Goal: Task Accomplishment & Management: Manage account settings

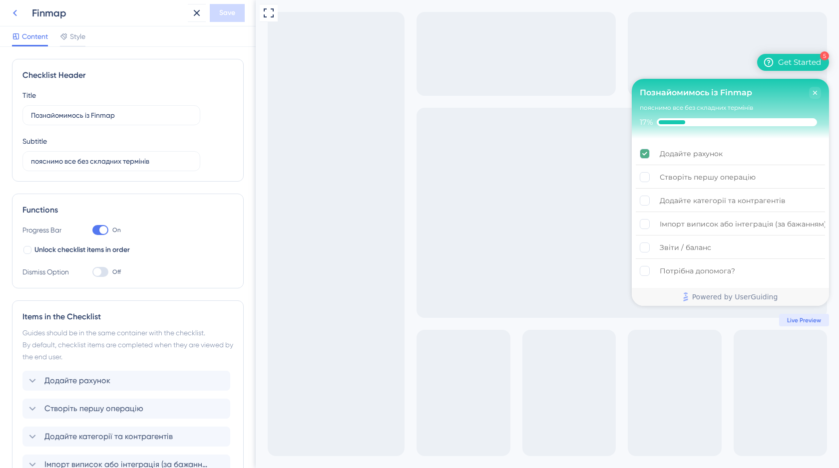
click at [14, 12] on icon at bounding box center [15, 13] width 4 height 6
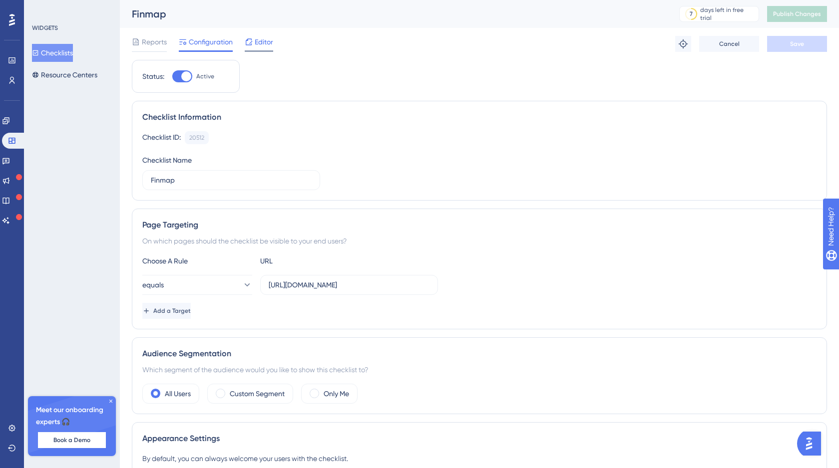
click at [256, 45] on span "Editor" at bounding box center [264, 42] width 18 height 12
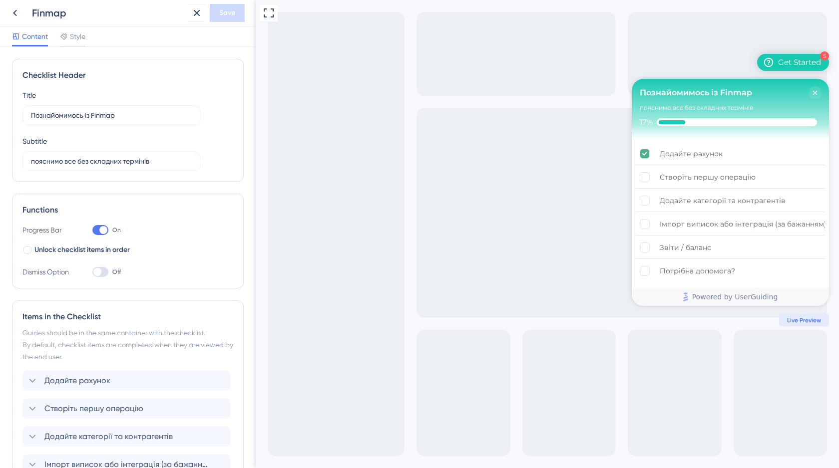
click at [805, 324] on span "Live Preview" at bounding box center [804, 321] width 34 height 8
click at [808, 323] on span "Live Preview" at bounding box center [804, 321] width 34 height 8
click at [15, 17] on icon at bounding box center [15, 13] width 12 height 12
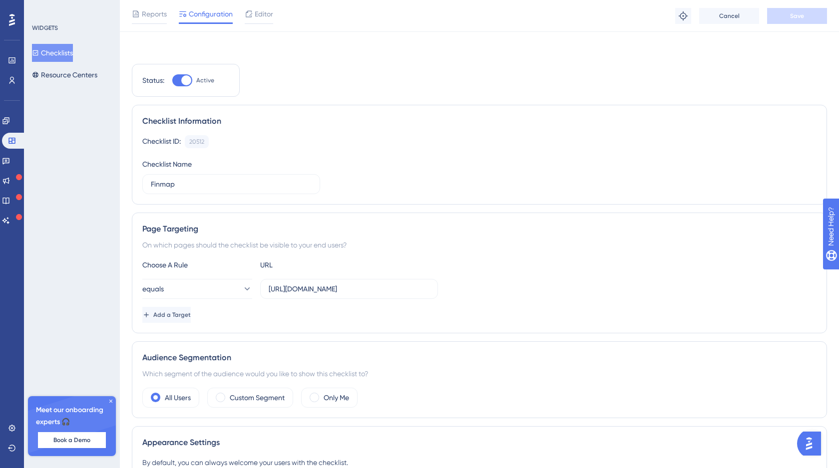
scroll to position [58, 0]
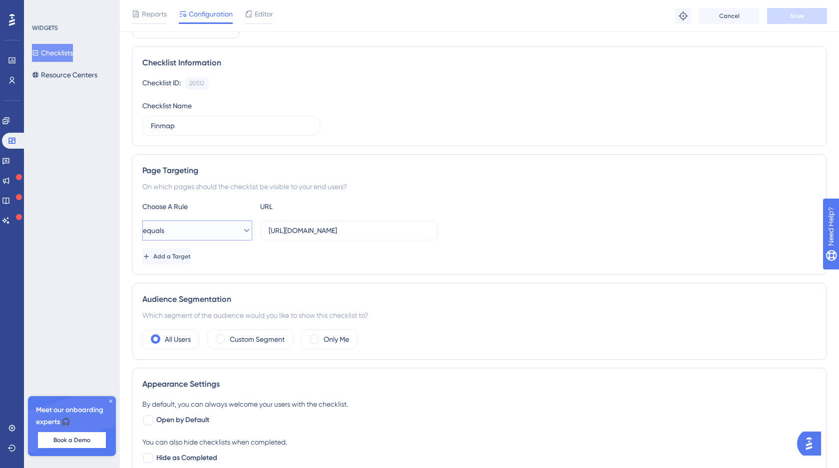
click at [242, 228] on icon at bounding box center [247, 231] width 10 height 10
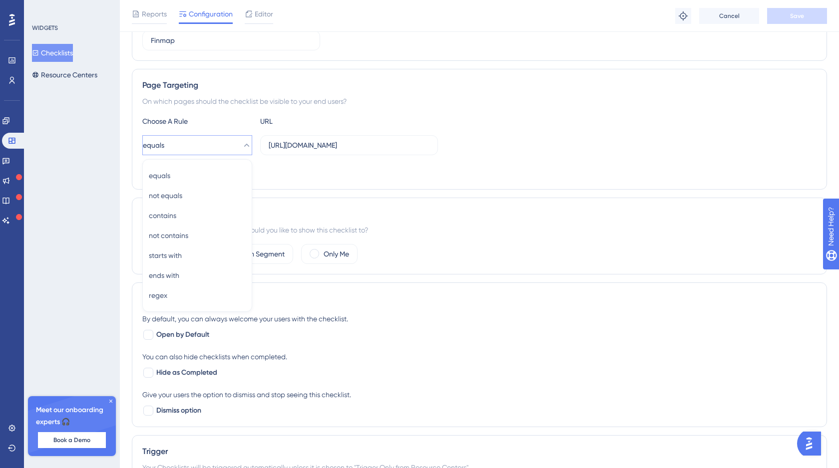
click at [422, 167] on div "Add a Target" at bounding box center [479, 171] width 674 height 16
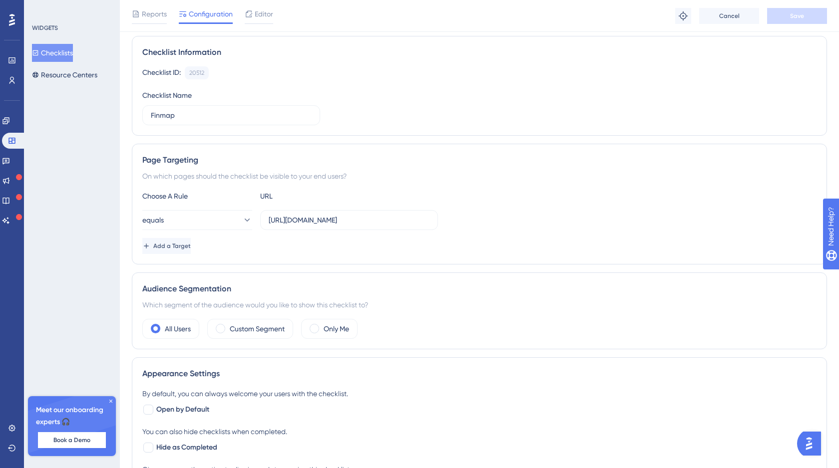
scroll to position [0, 0]
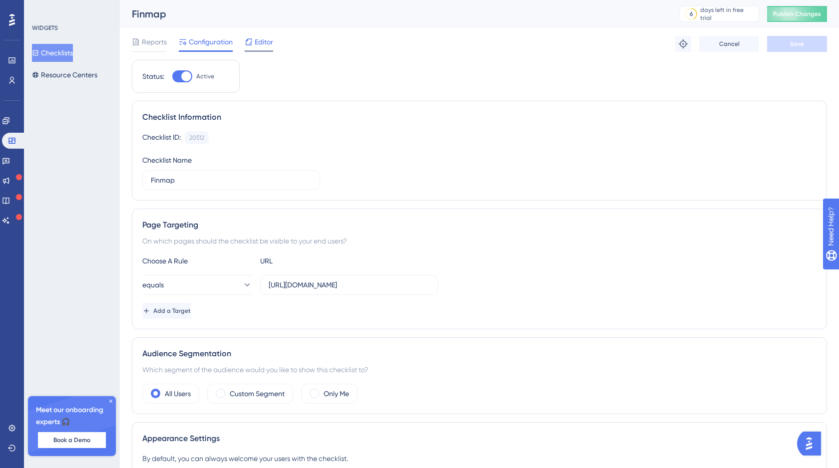
click at [261, 41] on span "Editor" at bounding box center [264, 42] width 18 height 12
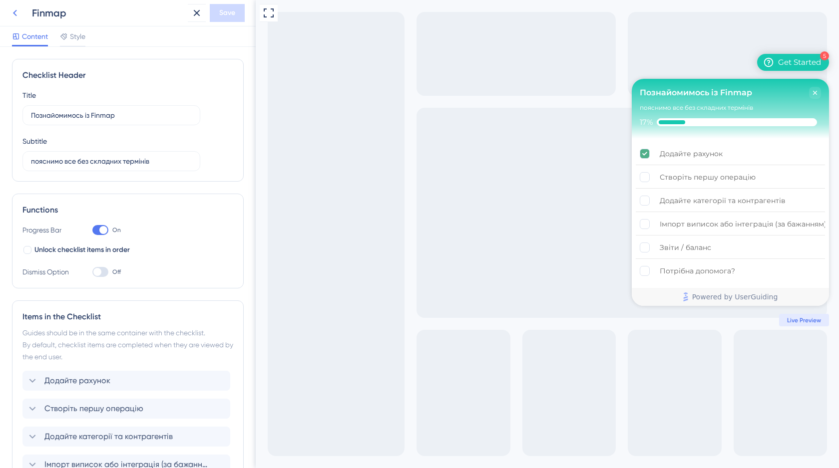
click at [13, 13] on icon at bounding box center [15, 13] width 12 height 12
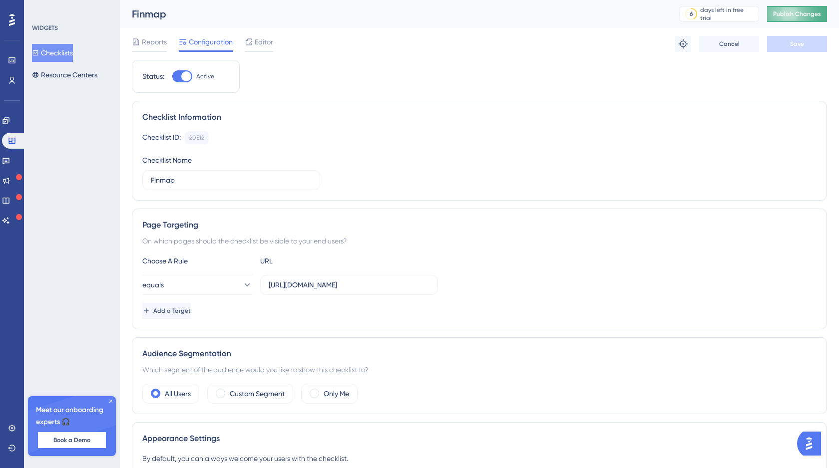
click at [799, 14] on span "Publish Changes" at bounding box center [797, 14] width 48 height 8
click at [260, 44] on span "Editor" at bounding box center [264, 42] width 18 height 12
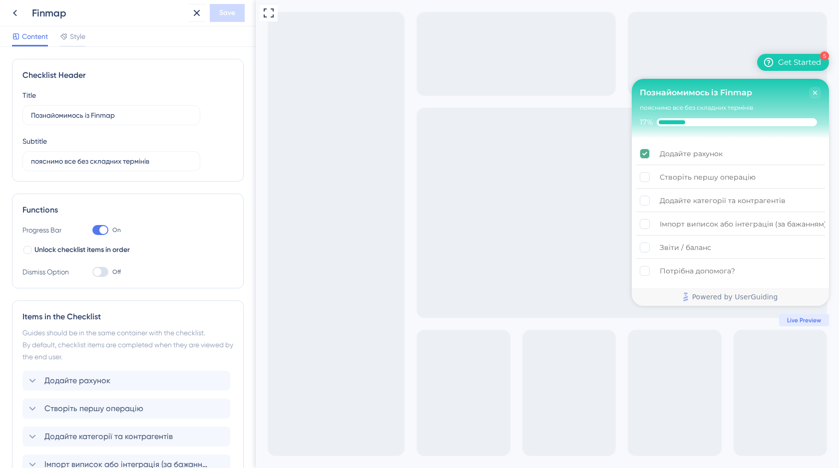
click at [35, 17] on div "Finmap" at bounding box center [108, 13] width 152 height 14
click at [18, 14] on icon at bounding box center [15, 13] width 12 height 12
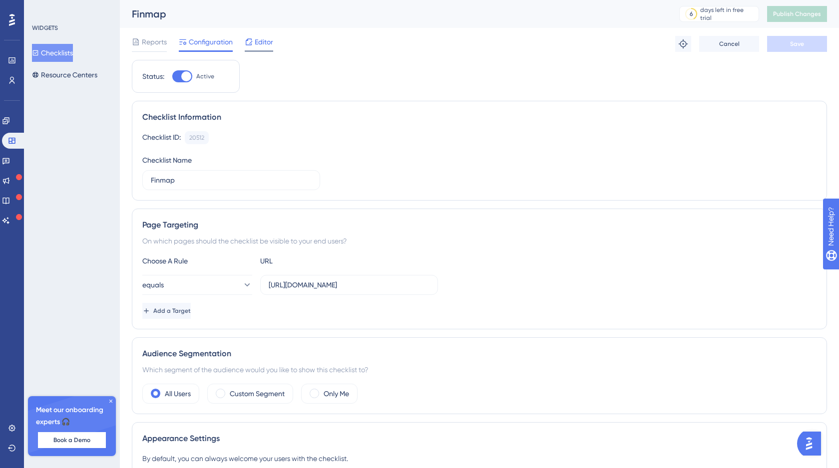
click at [266, 45] on span "Editor" at bounding box center [264, 42] width 18 height 12
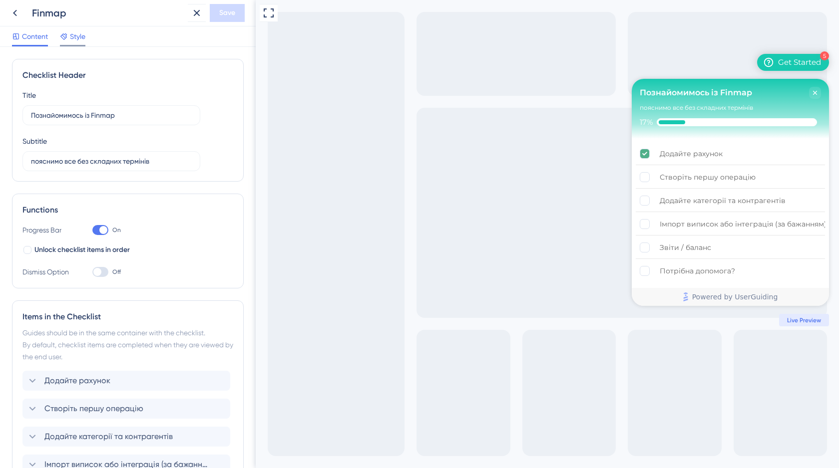
click at [73, 33] on span "Style" at bounding box center [77, 36] width 15 height 12
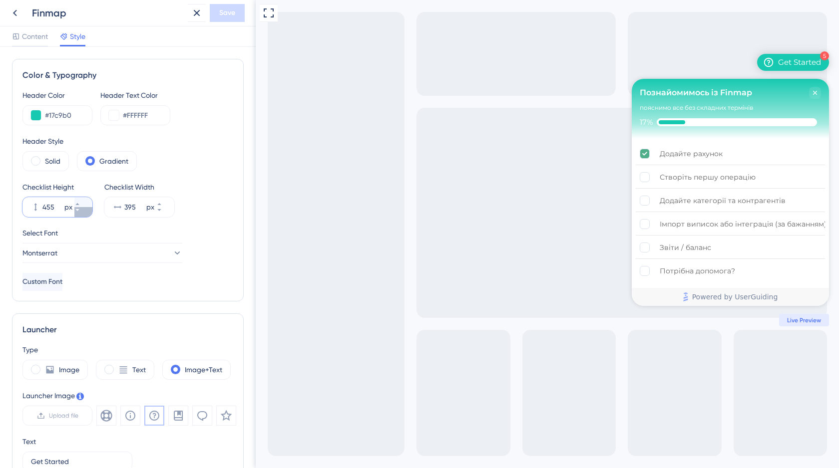
click at [79, 209] on icon at bounding box center [76, 210] width 3 height 2
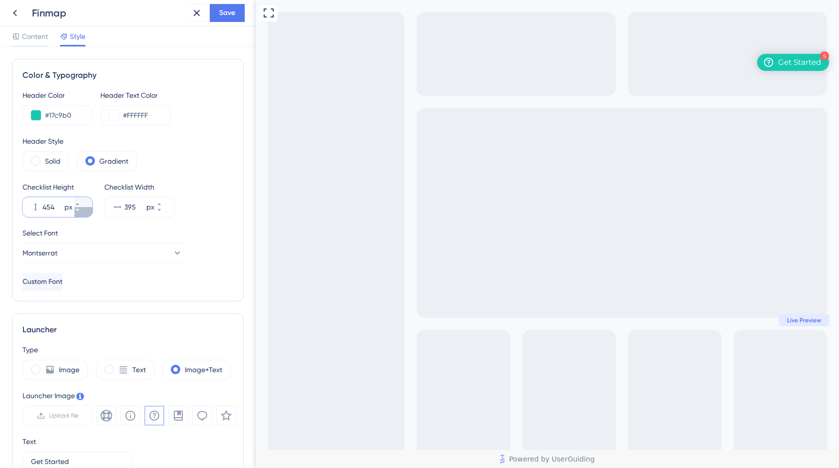
click at [79, 209] on icon at bounding box center [76, 210] width 3 height 2
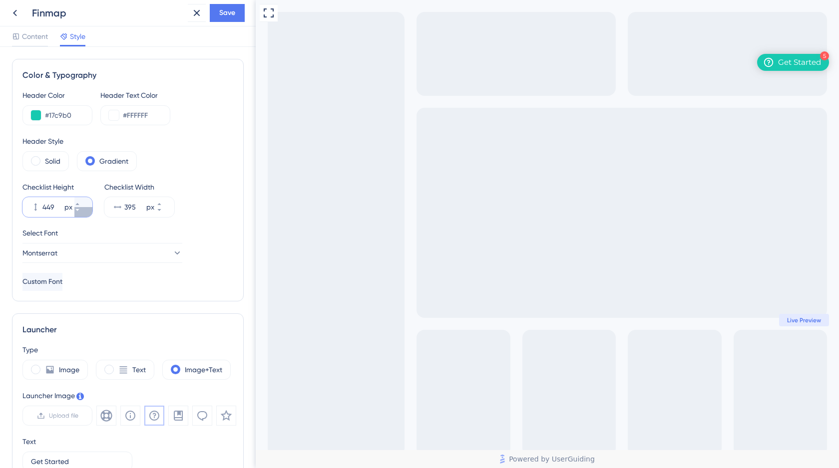
click at [79, 209] on icon at bounding box center [76, 210] width 3 height 2
click at [80, 205] on icon at bounding box center [77, 204] width 6 height 6
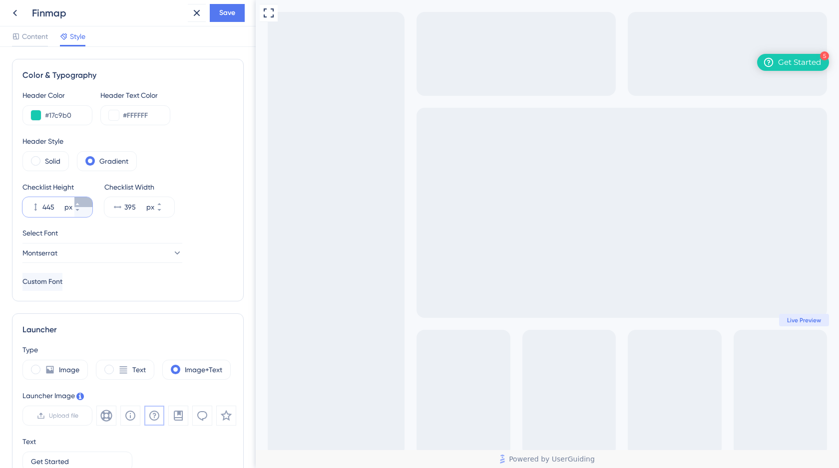
click at [80, 205] on icon at bounding box center [77, 204] width 6 height 6
type input "449"
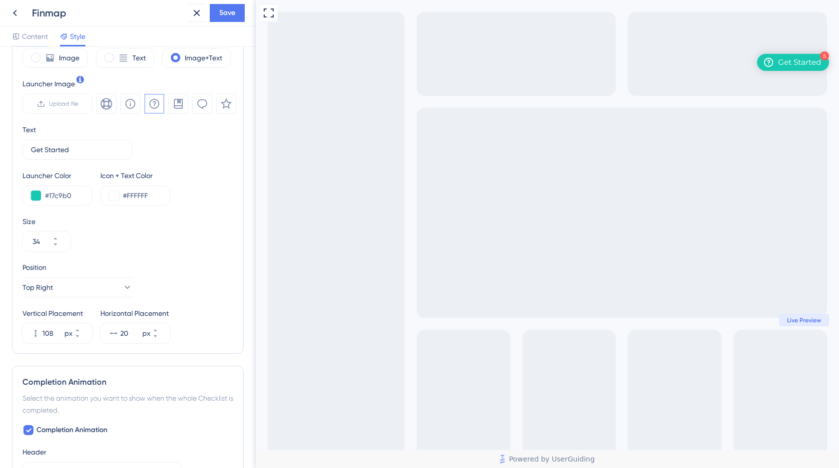
scroll to position [317, 0]
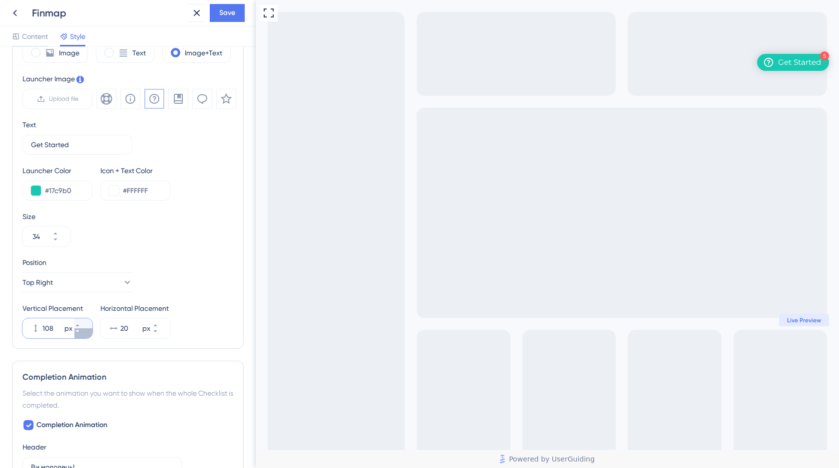
click at [80, 333] on icon at bounding box center [77, 332] width 6 height 6
click at [80, 332] on icon at bounding box center [77, 332] width 6 height 6
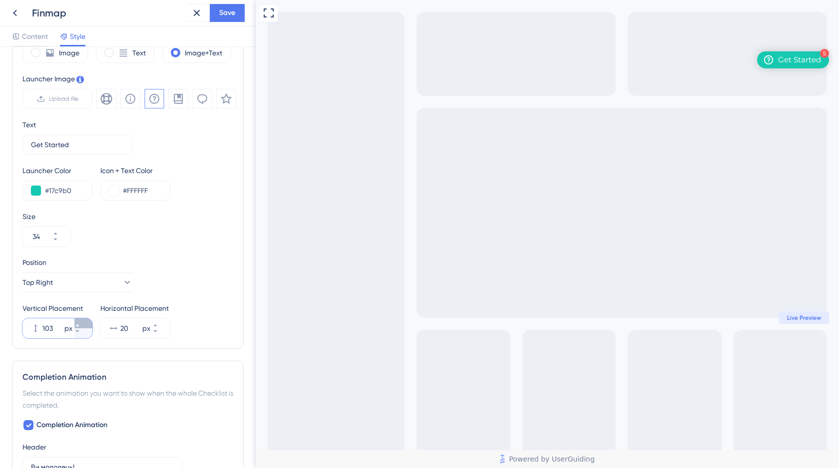
click at [80, 324] on icon at bounding box center [77, 326] width 6 height 6
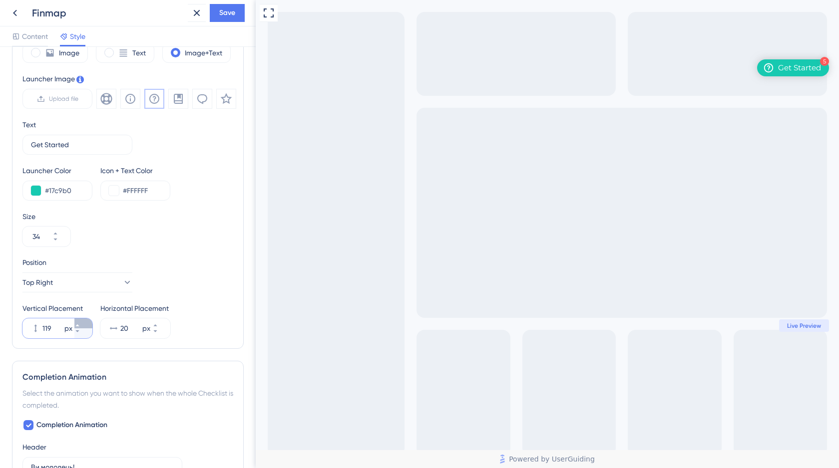
click at [80, 324] on icon at bounding box center [77, 326] width 6 height 6
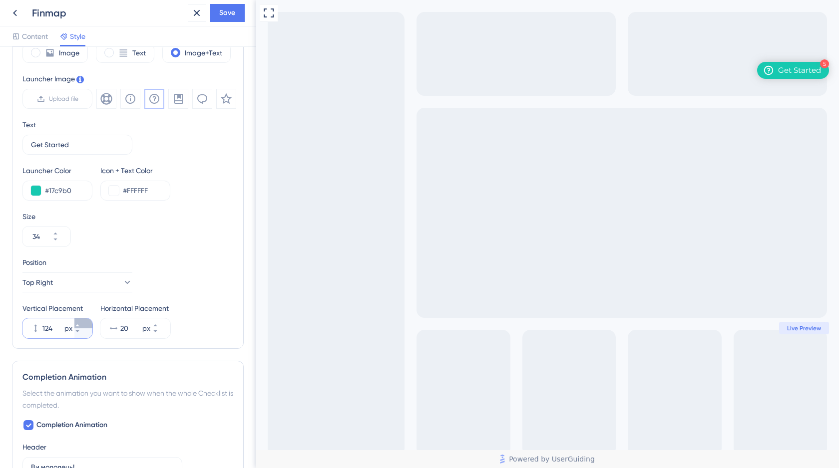
click at [80, 324] on icon at bounding box center [77, 326] width 6 height 6
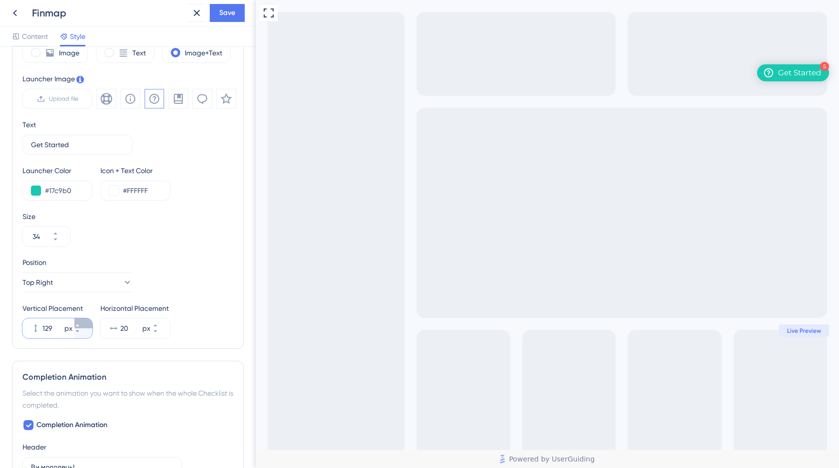
click at [80, 324] on icon at bounding box center [77, 326] width 6 height 6
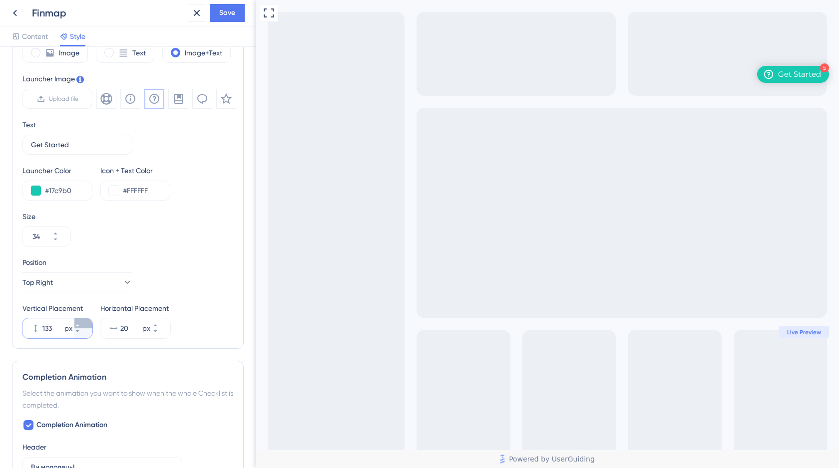
click at [80, 324] on icon at bounding box center [77, 326] width 6 height 6
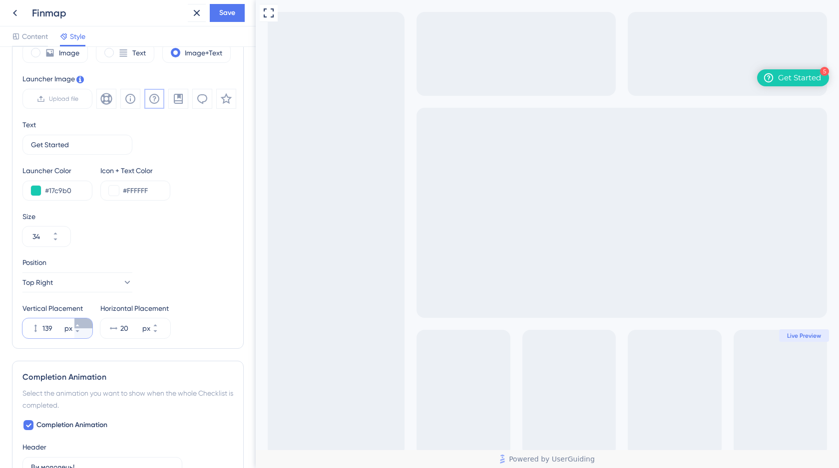
click at [80, 324] on icon at bounding box center [77, 326] width 6 height 6
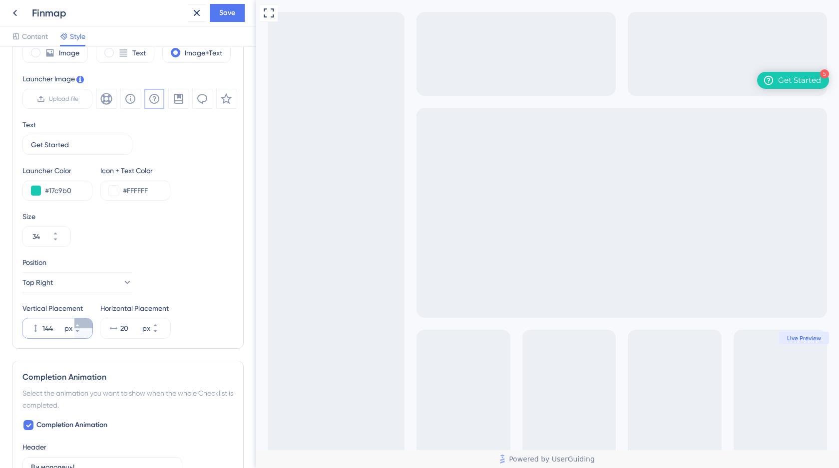
click at [80, 324] on icon at bounding box center [77, 326] width 6 height 6
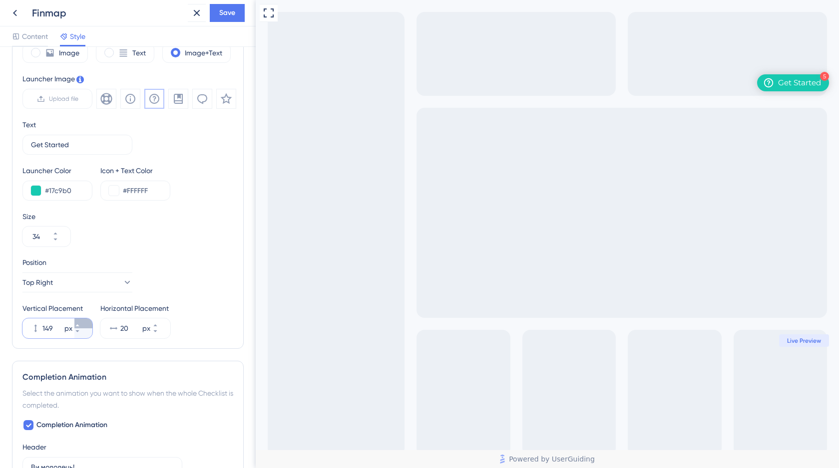
click at [80, 324] on icon at bounding box center [77, 326] width 6 height 6
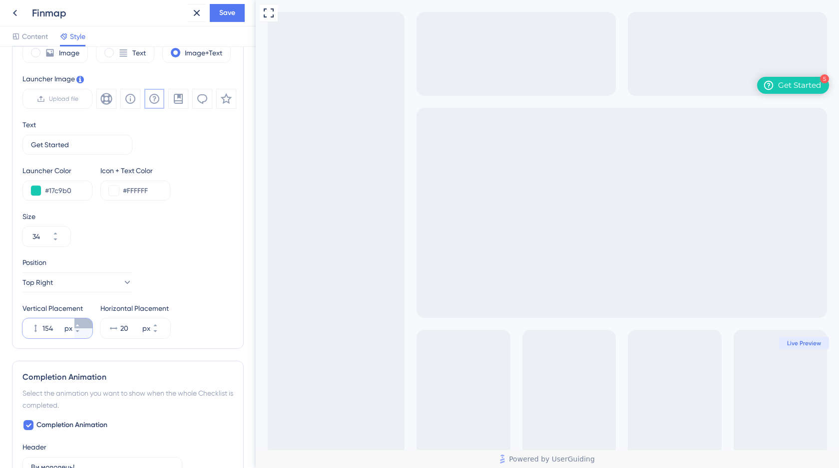
click at [80, 324] on icon at bounding box center [77, 326] width 6 height 6
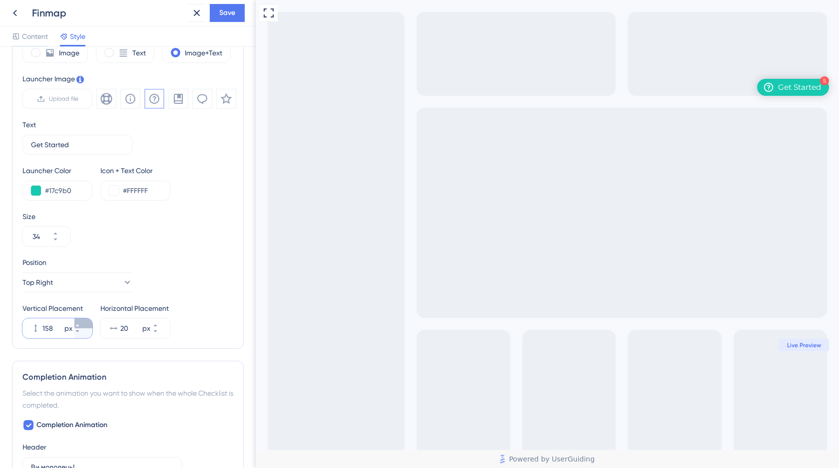
click at [80, 324] on icon at bounding box center [77, 326] width 6 height 6
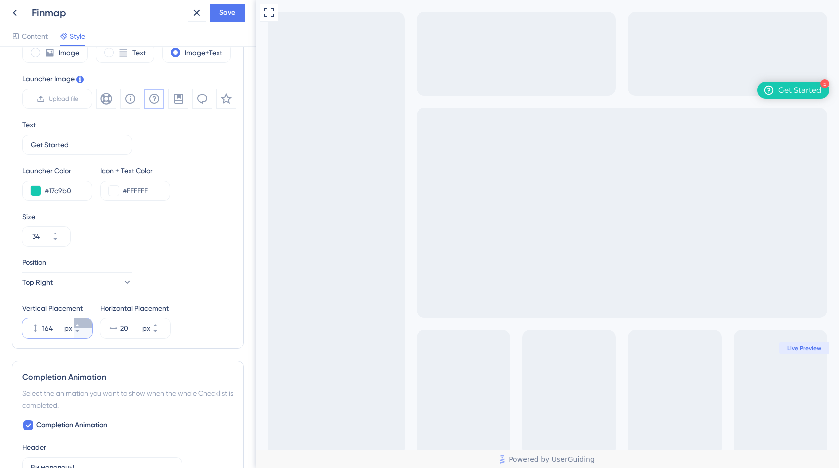
click at [80, 324] on icon at bounding box center [77, 326] width 6 height 6
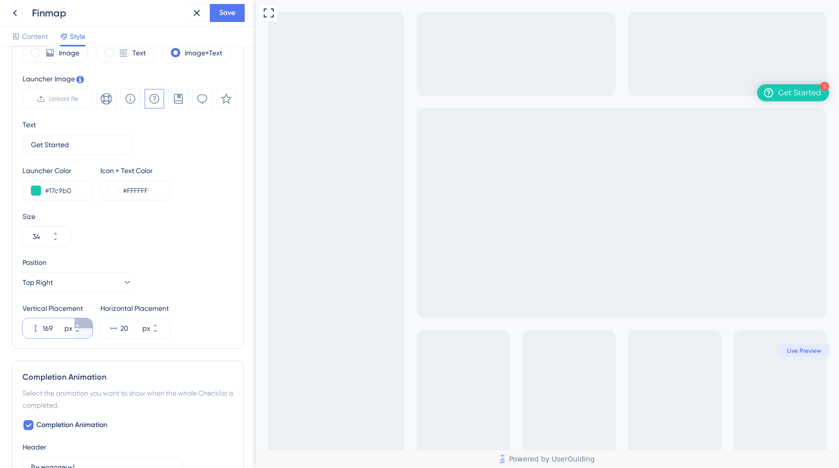
click at [80, 324] on icon at bounding box center [77, 326] width 6 height 6
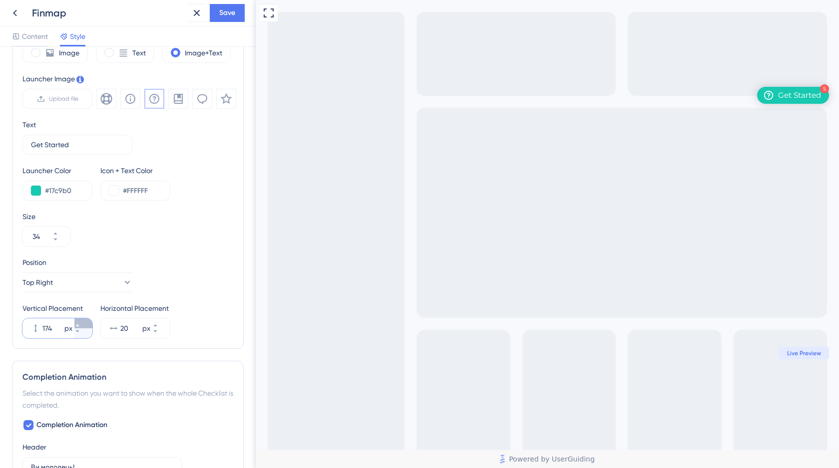
click at [80, 324] on icon at bounding box center [77, 326] width 6 height 6
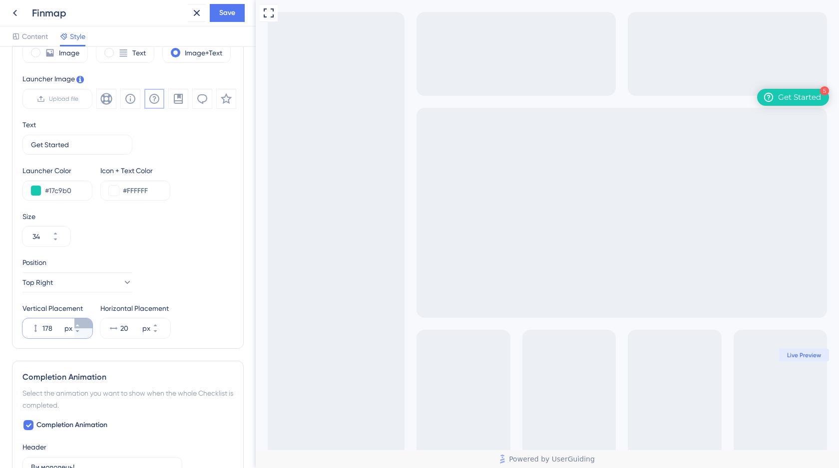
click at [80, 324] on icon at bounding box center [77, 326] width 6 height 6
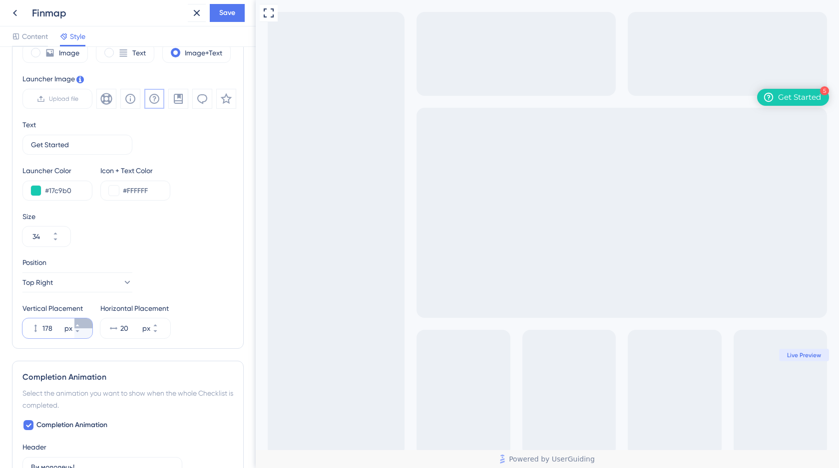
click at [80, 324] on icon at bounding box center [77, 326] width 6 height 6
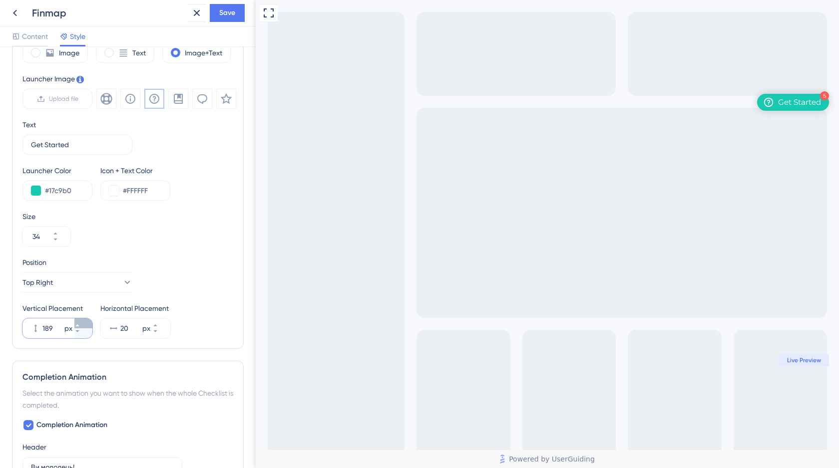
click at [80, 324] on icon at bounding box center [77, 326] width 6 height 6
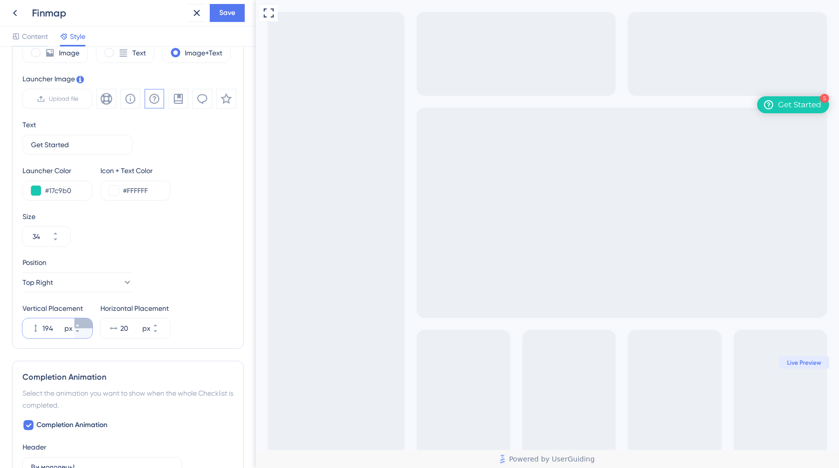
click at [80, 324] on icon at bounding box center [77, 326] width 6 height 6
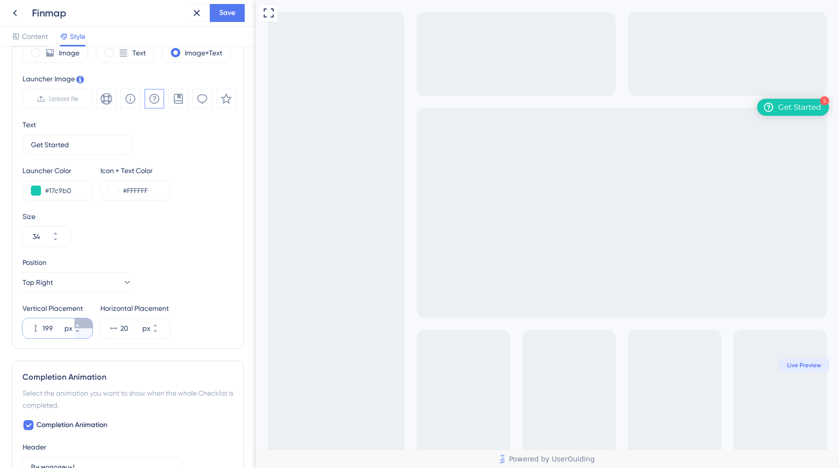
click at [80, 324] on icon at bounding box center [77, 326] width 6 height 6
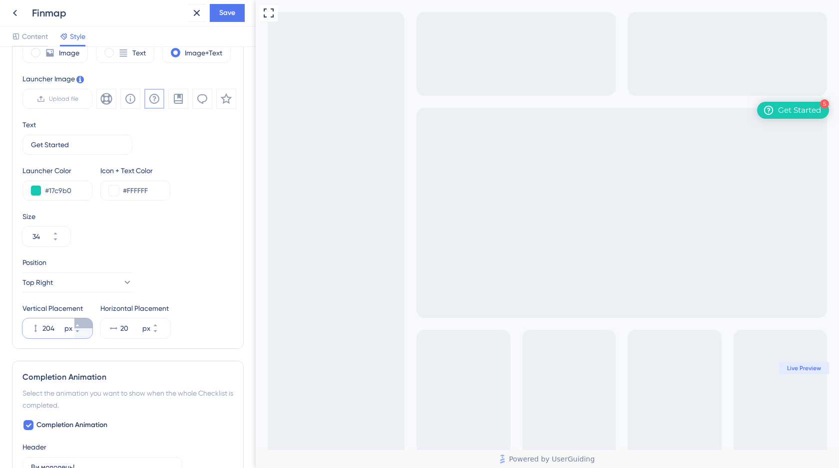
click at [80, 324] on icon at bounding box center [77, 326] width 6 height 6
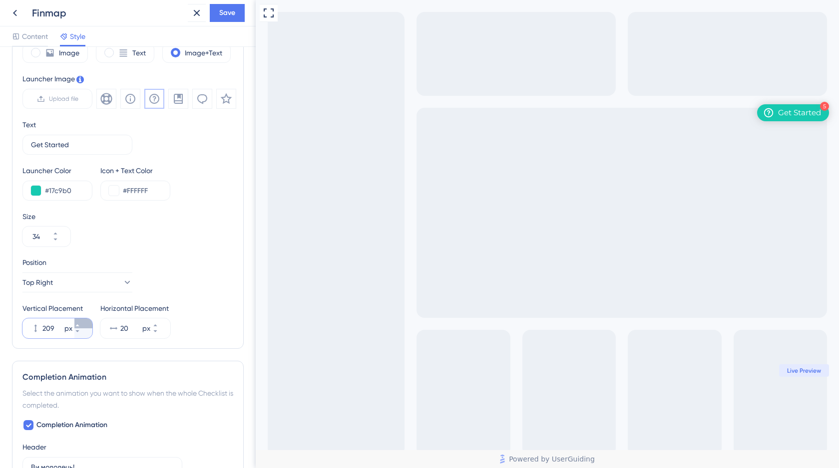
click at [80, 324] on icon at bounding box center [77, 326] width 6 height 6
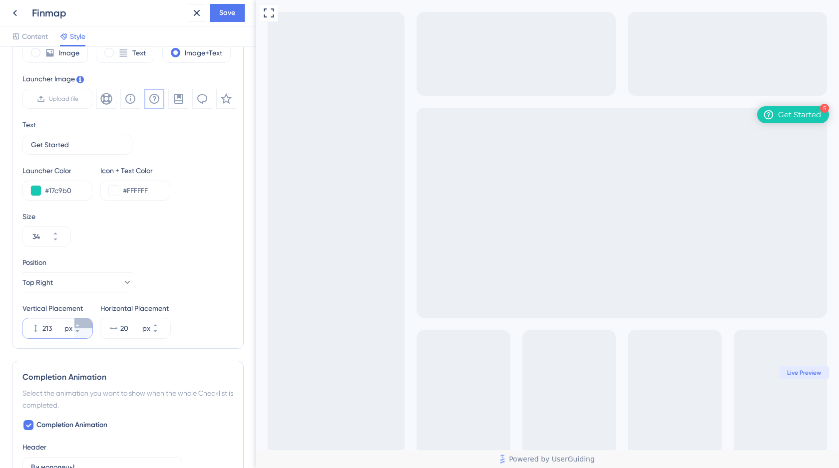
click at [80, 324] on icon at bounding box center [77, 326] width 6 height 6
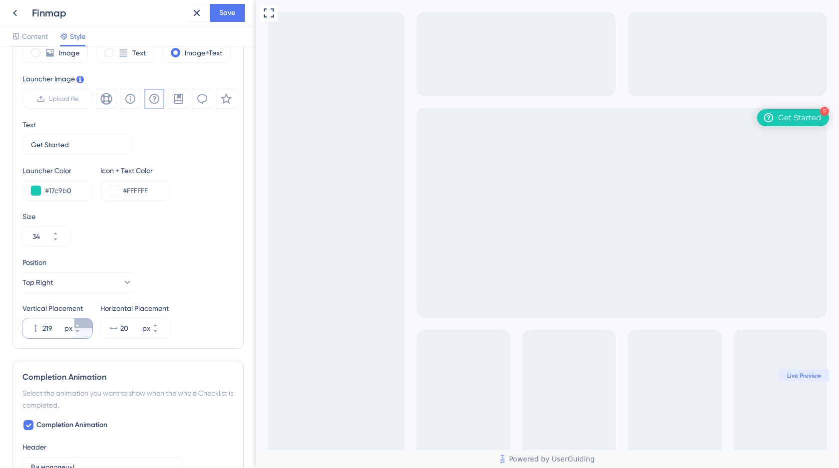
click at [80, 324] on icon at bounding box center [77, 326] width 6 height 6
click at [180, 101] on icon at bounding box center [178, 99] width 9 height 10
click at [202, 99] on icon at bounding box center [202, 99] width 12 height 12
click at [80, 325] on icon at bounding box center [77, 326] width 6 height 6
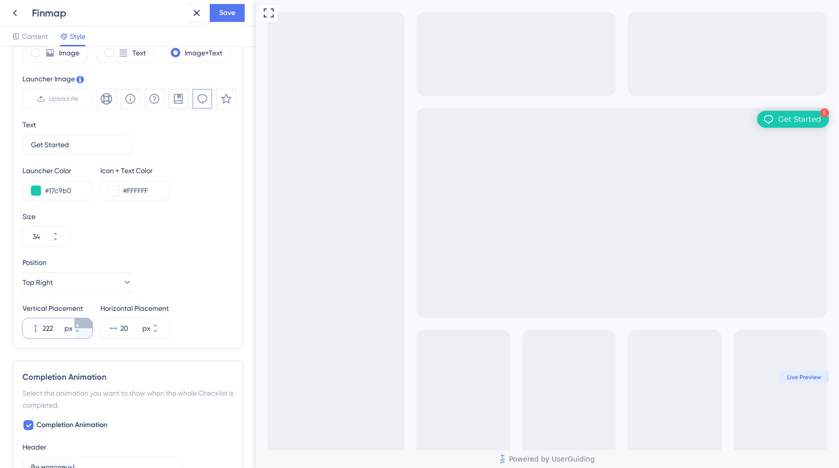
click at [80, 325] on icon at bounding box center [77, 326] width 6 height 6
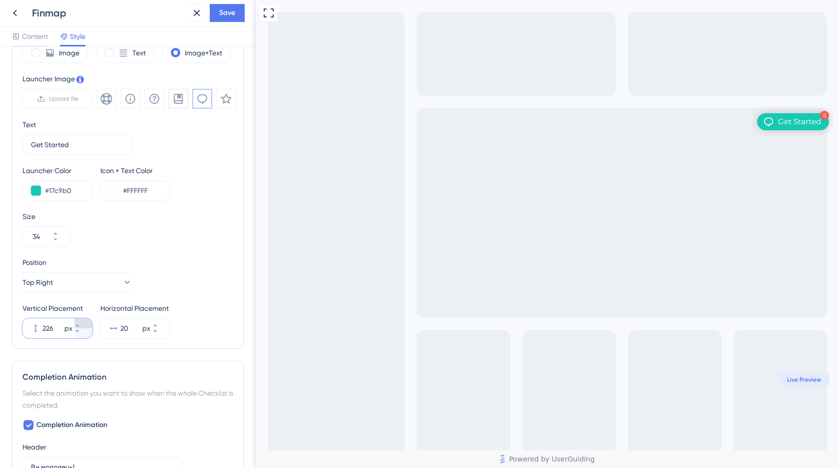
type input "227"
click at [232, 14] on span "Save" at bounding box center [227, 13] width 16 height 12
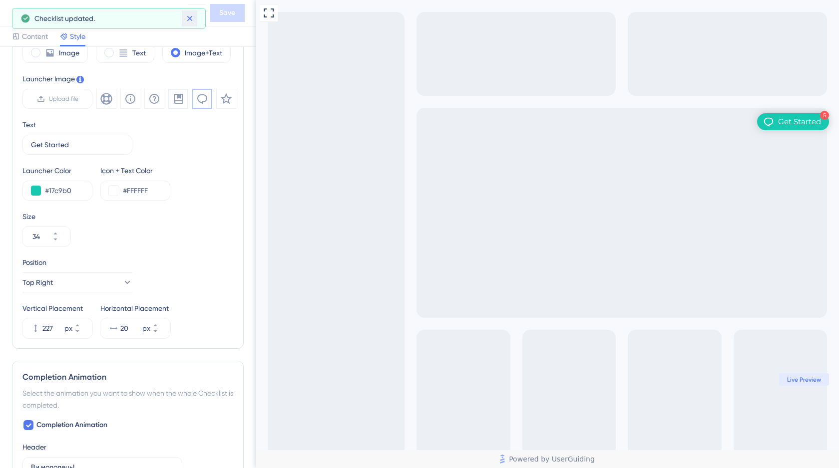
drag, startPoint x: 192, startPoint y: 17, endPoint x: 87, endPoint y: 21, distance: 104.9
click at [192, 17] on icon at bounding box center [190, 18] width 10 height 10
click at [16, 15] on icon at bounding box center [15, 13] width 4 height 6
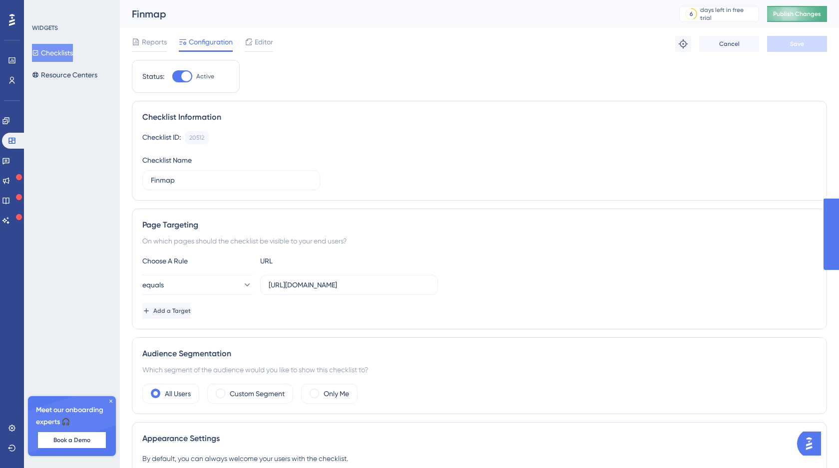
click at [791, 15] on span "Publish Changes" at bounding box center [797, 14] width 48 height 8
click at [253, 38] on div "Editor" at bounding box center [259, 42] width 28 height 12
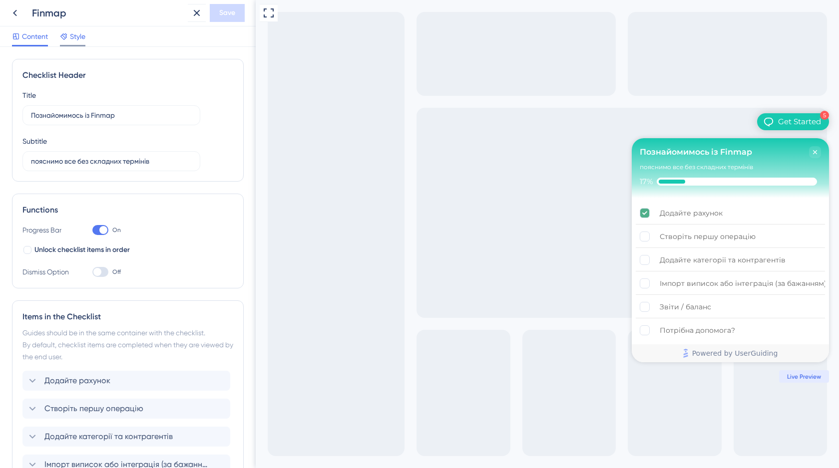
click at [74, 41] on span "Style" at bounding box center [77, 36] width 15 height 12
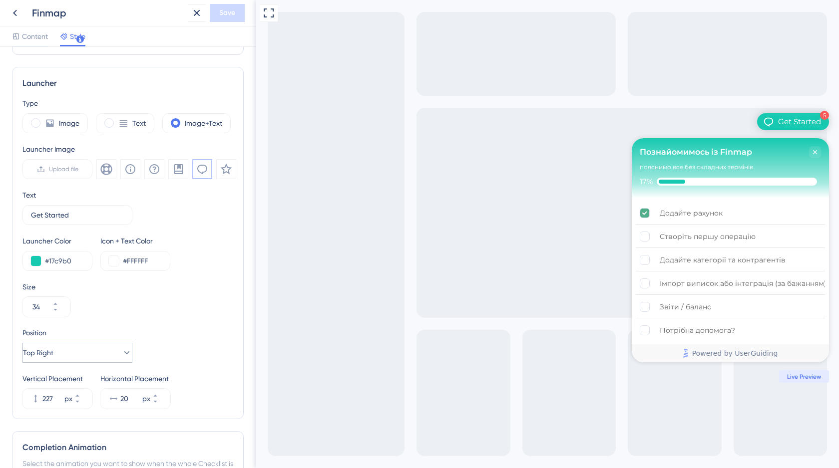
scroll to position [357, 0]
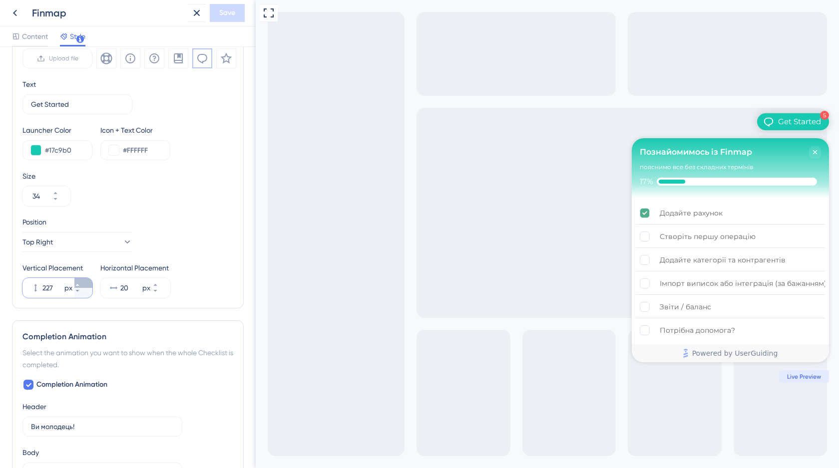
click at [80, 285] on icon at bounding box center [77, 285] width 6 height 6
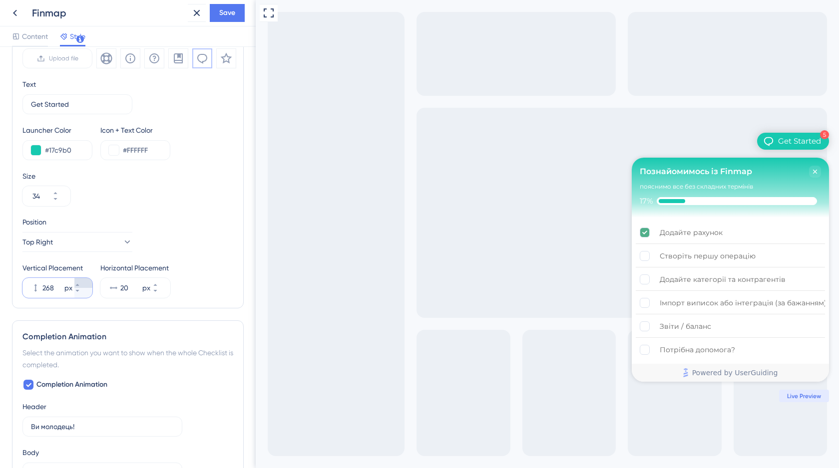
click at [80, 285] on icon at bounding box center [77, 285] width 6 height 6
type input "270"
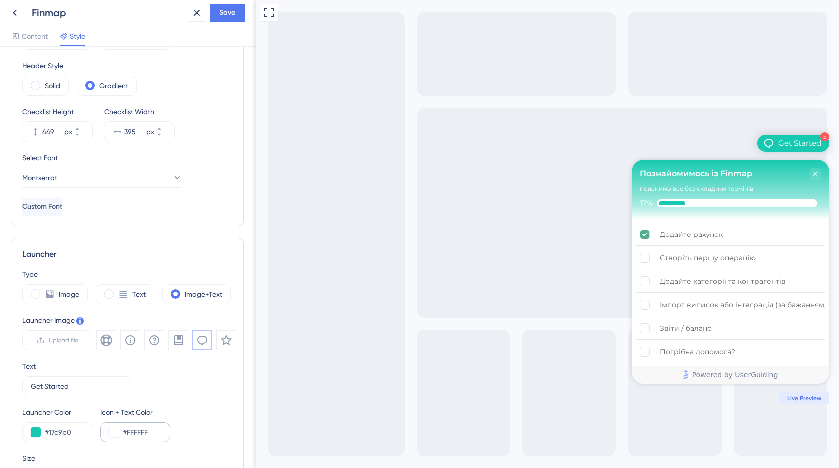
scroll to position [0, 0]
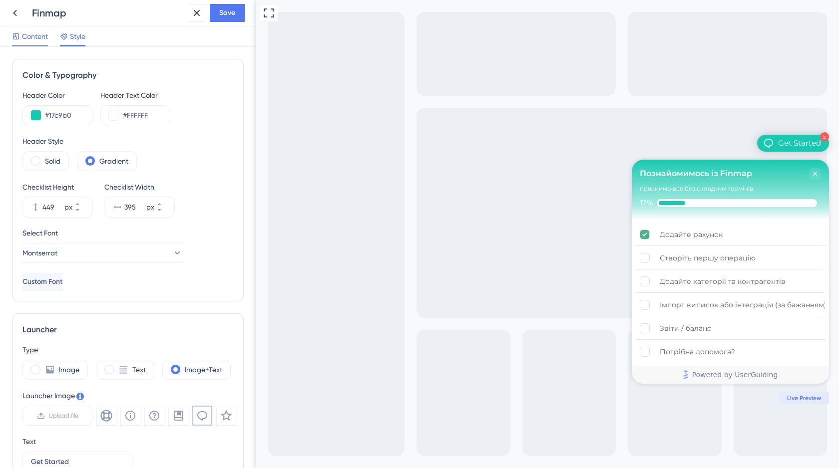
click at [28, 37] on span "Content" at bounding box center [35, 36] width 26 height 12
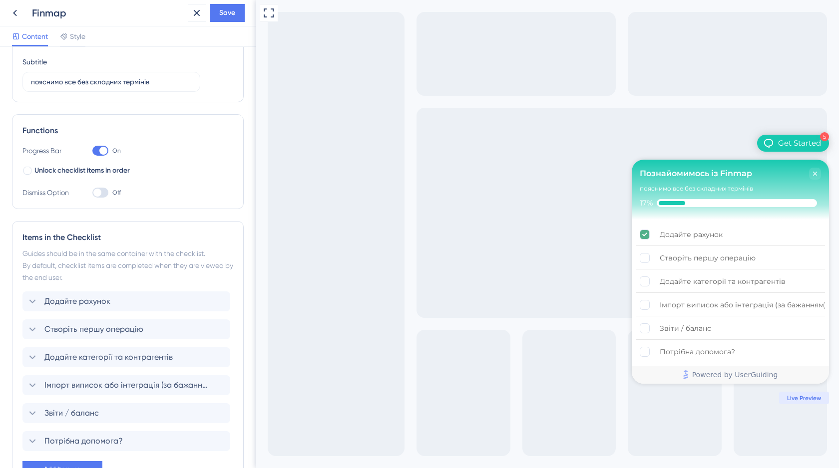
click at [102, 191] on div at bounding box center [100, 193] width 16 height 10
click at [92, 193] on input "Off" at bounding box center [92, 193] width 0 height 0
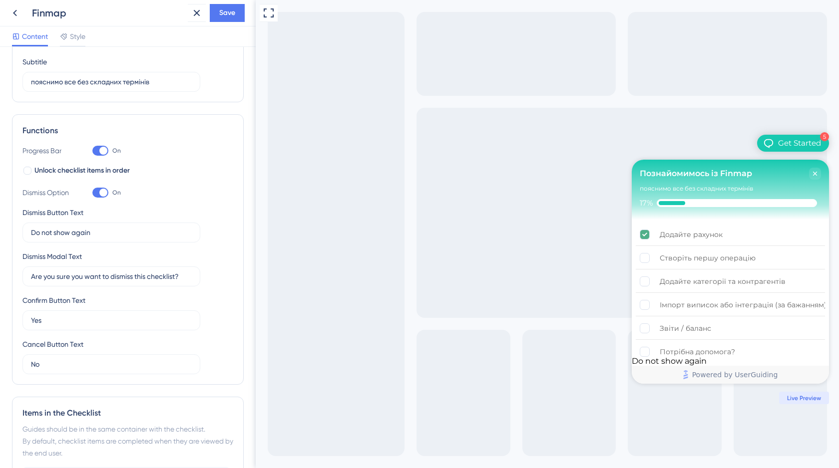
click at [98, 193] on div at bounding box center [100, 193] width 16 height 10
click at [92, 193] on input "On" at bounding box center [92, 193] width 0 height 0
checkbox input "false"
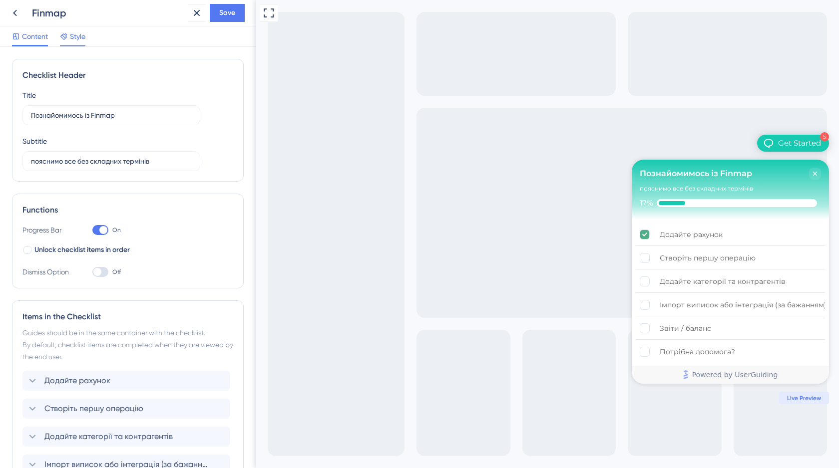
click at [78, 37] on span "Style" at bounding box center [77, 36] width 15 height 12
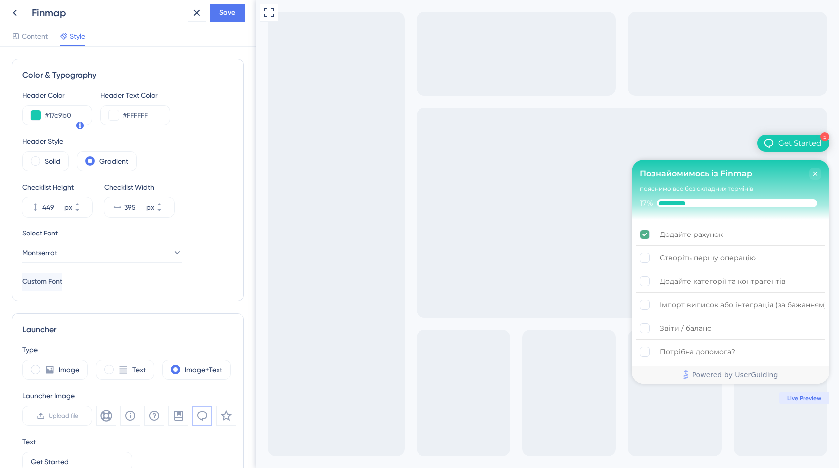
scroll to position [271, 0]
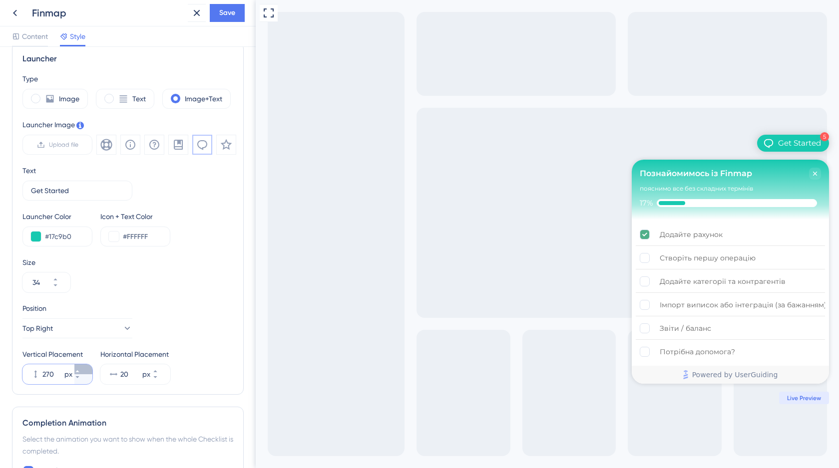
click at [79, 371] on icon at bounding box center [76, 371] width 3 height 2
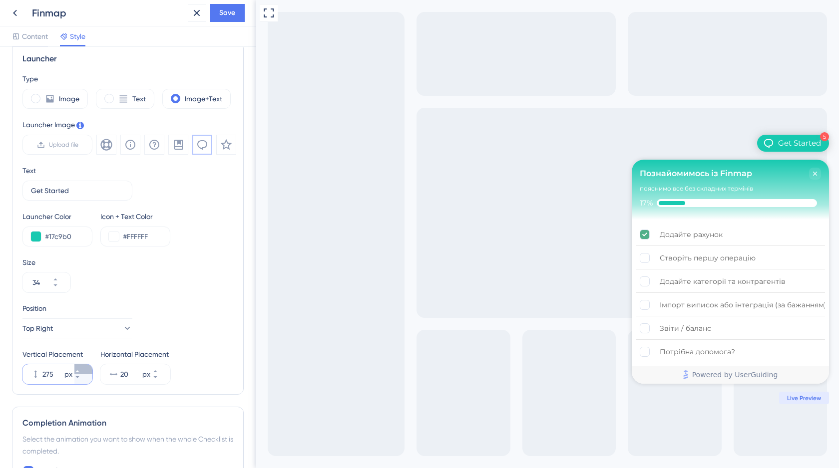
click at [79, 371] on icon at bounding box center [76, 371] width 3 height 2
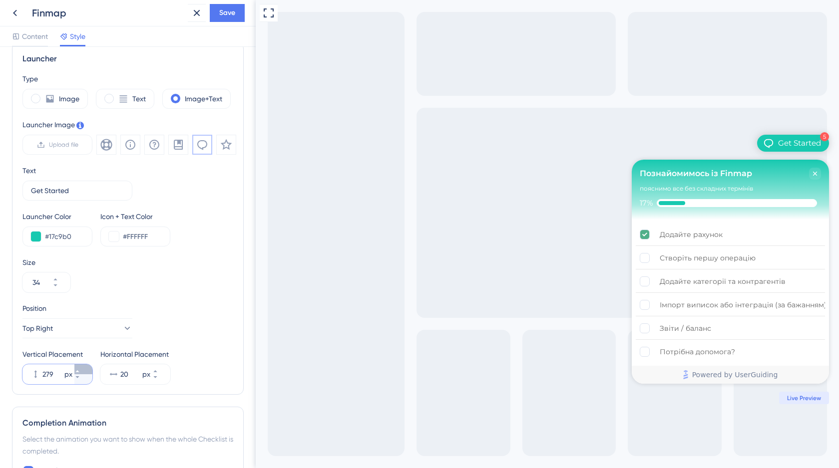
click at [79, 371] on icon at bounding box center [76, 371] width 3 height 2
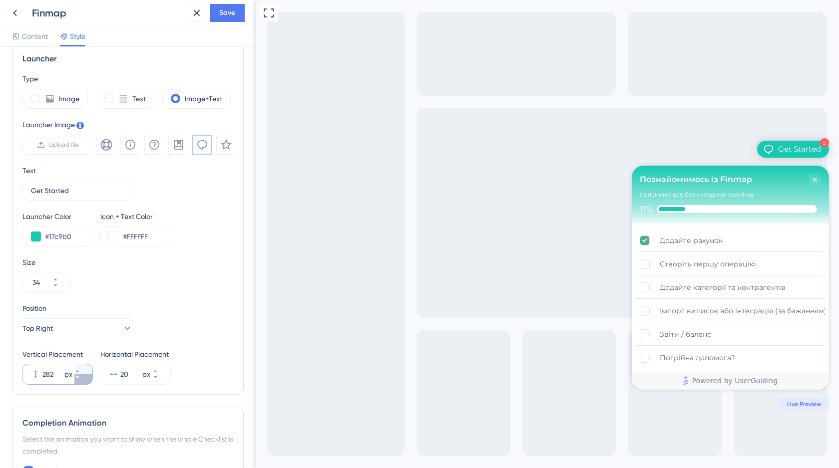
click at [80, 380] on icon at bounding box center [77, 377] width 6 height 6
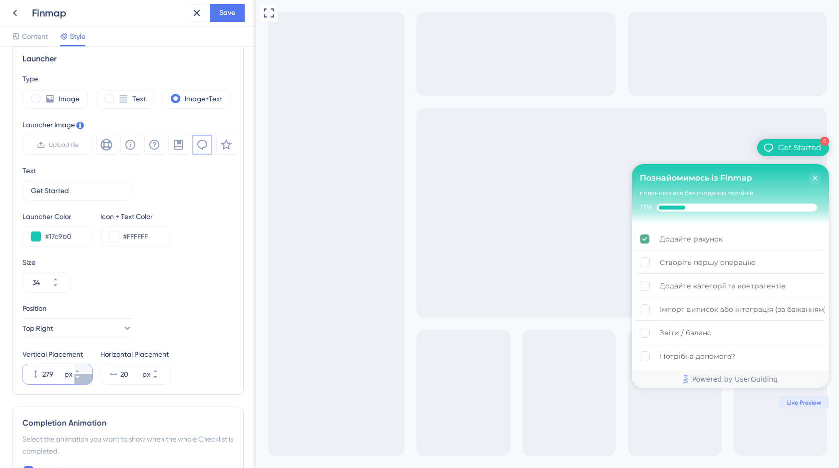
click at [80, 380] on icon at bounding box center [77, 377] width 6 height 6
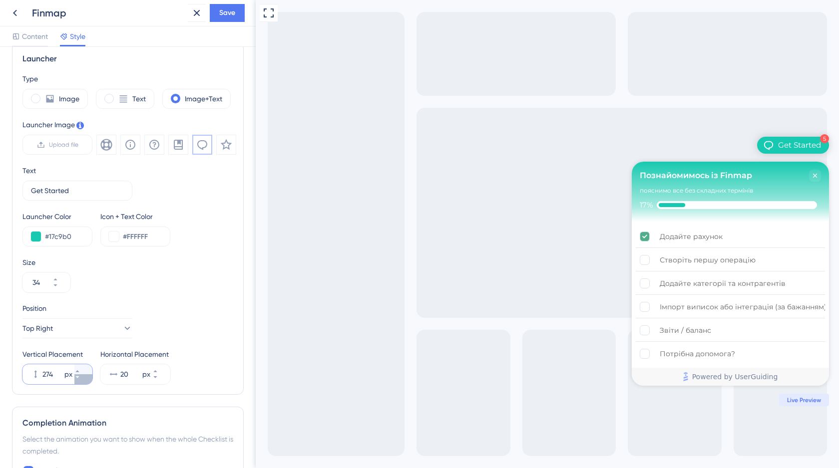
click at [80, 380] on icon at bounding box center [77, 377] width 6 height 6
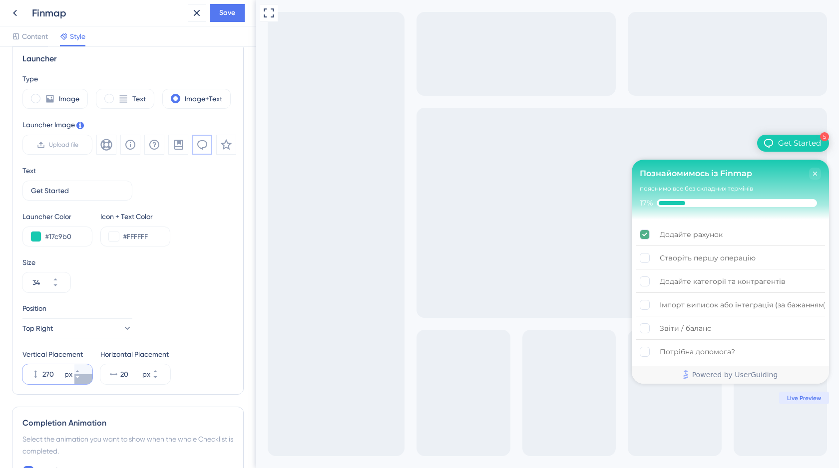
click at [80, 380] on icon at bounding box center [77, 377] width 6 height 6
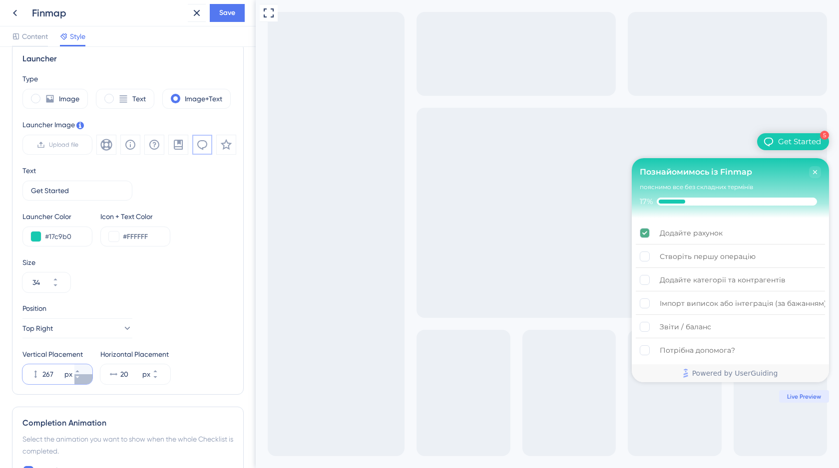
click at [80, 380] on icon at bounding box center [77, 377] width 6 height 6
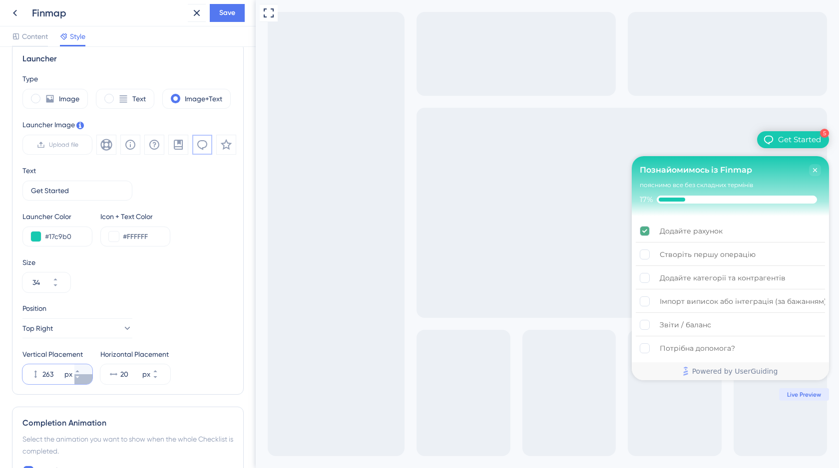
click at [80, 380] on icon at bounding box center [77, 377] width 6 height 6
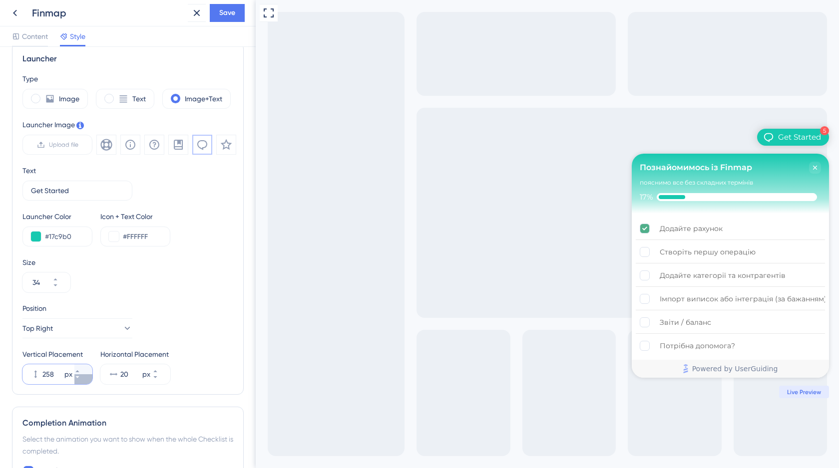
click at [80, 380] on icon at bounding box center [77, 377] width 6 height 6
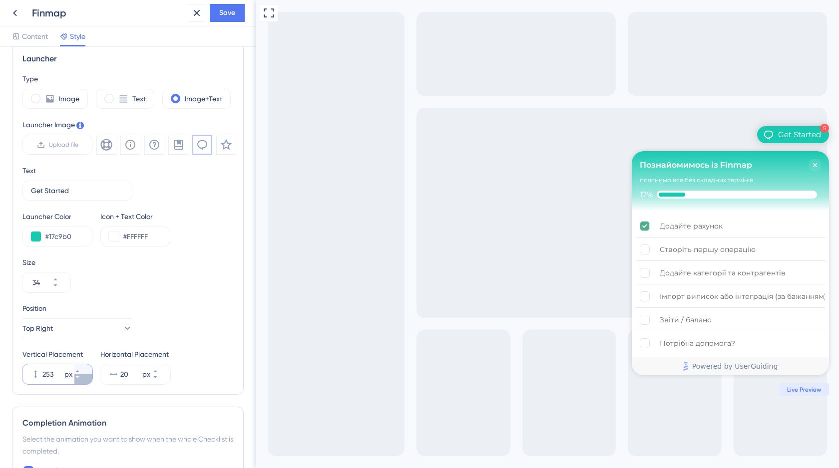
click at [80, 380] on icon at bounding box center [77, 377] width 6 height 6
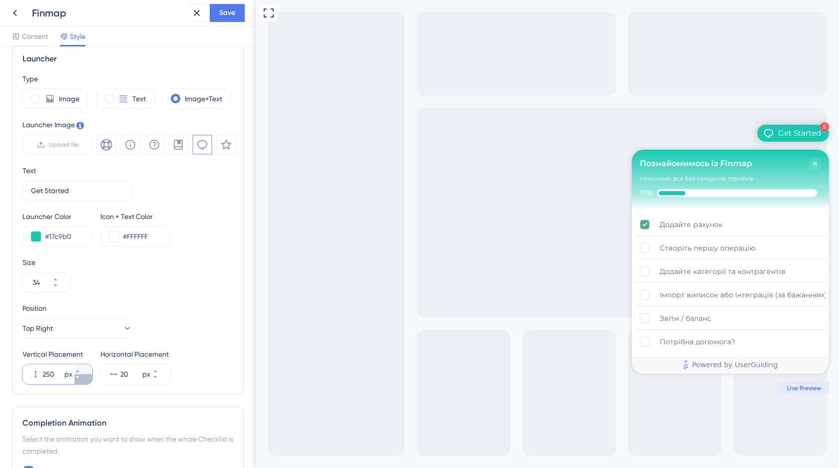
click at [80, 380] on icon at bounding box center [77, 377] width 6 height 6
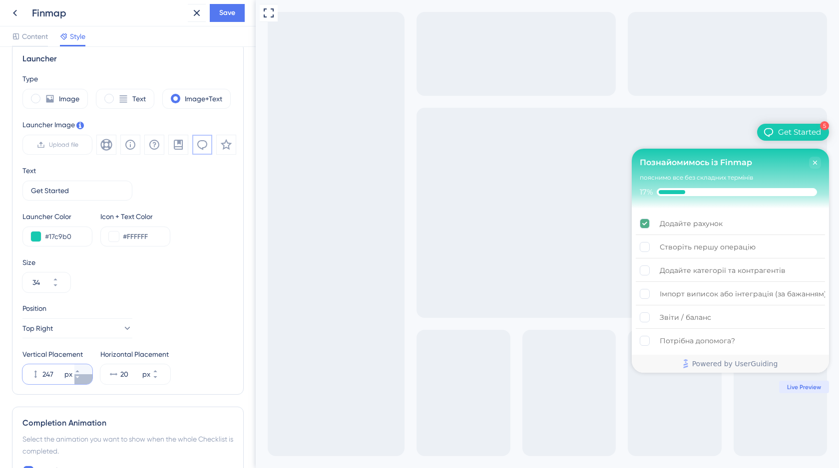
click at [80, 380] on icon at bounding box center [77, 377] width 6 height 6
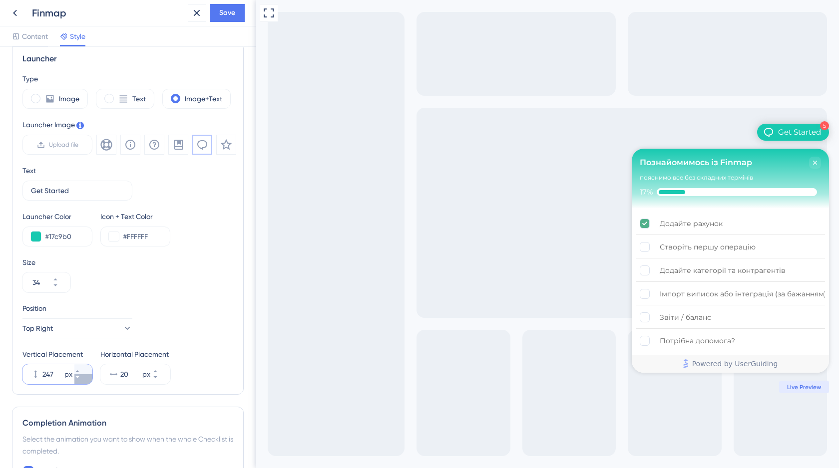
click at [80, 380] on icon at bounding box center [77, 377] width 6 height 6
click at [80, 377] on icon at bounding box center [77, 377] width 6 height 6
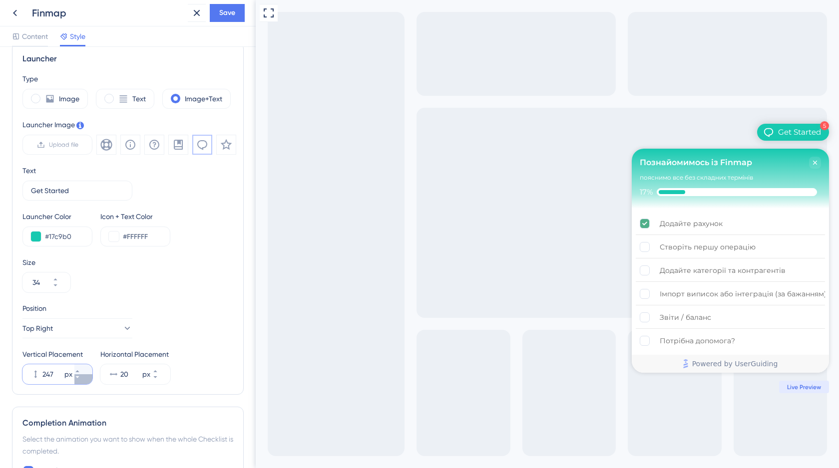
click at [80, 377] on icon at bounding box center [77, 377] width 6 height 6
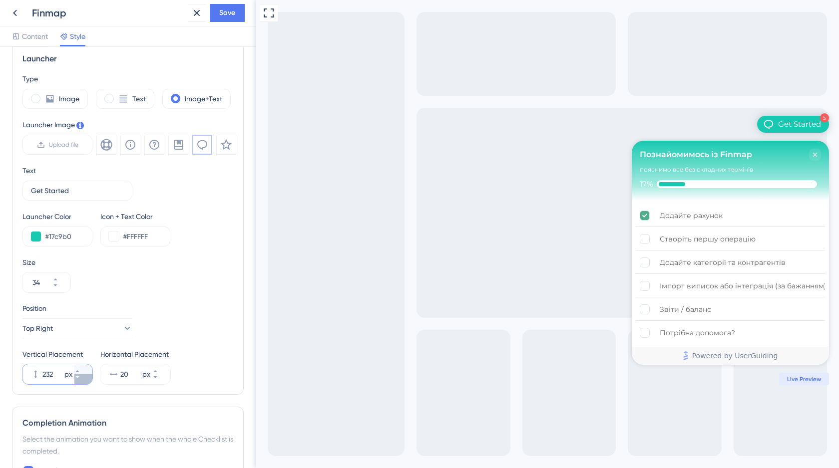
click at [79, 377] on icon at bounding box center [76, 377] width 3 height 2
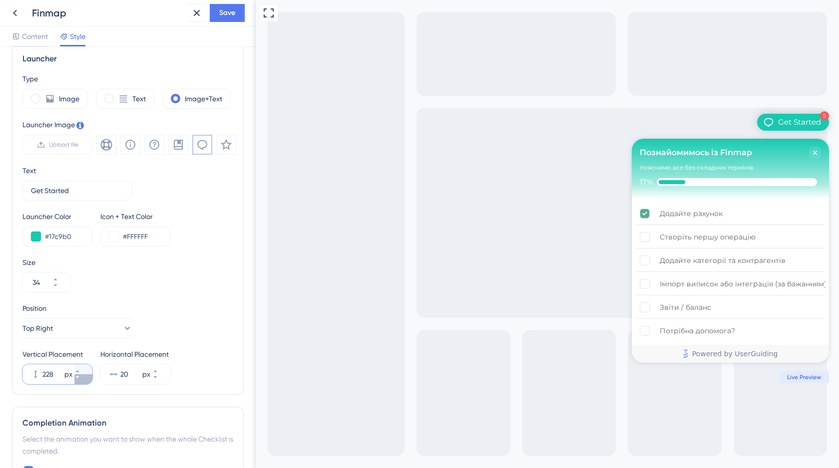
click at [79, 377] on icon at bounding box center [76, 377] width 3 height 2
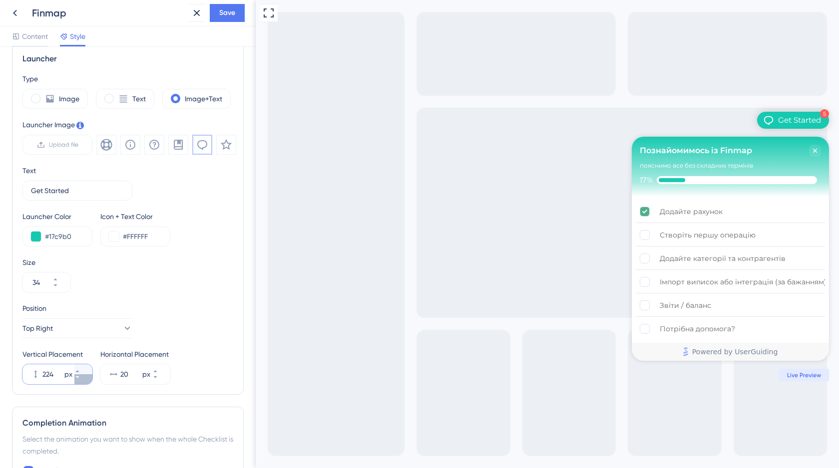
click at [79, 377] on icon at bounding box center [76, 377] width 3 height 2
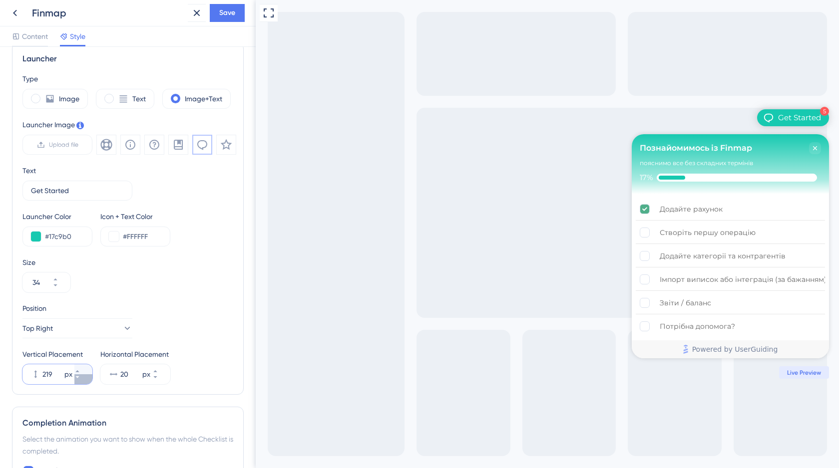
click at [79, 377] on icon at bounding box center [76, 377] width 3 height 2
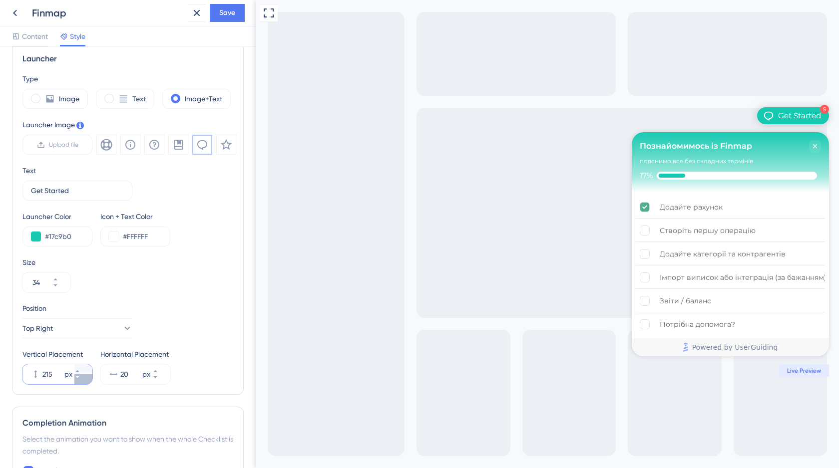
click at [79, 377] on icon at bounding box center [76, 377] width 3 height 2
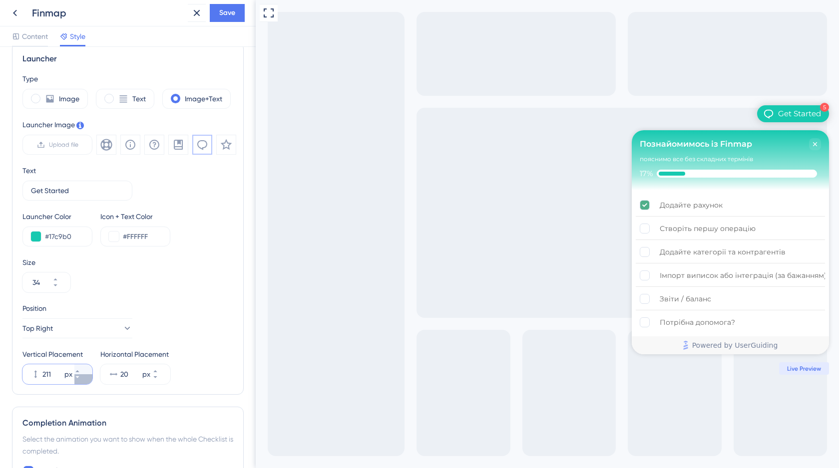
click at [79, 377] on icon at bounding box center [76, 377] width 3 height 2
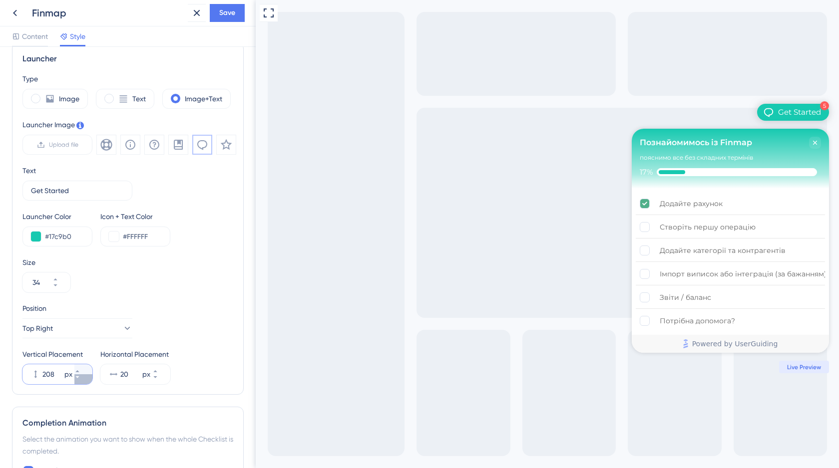
click at [79, 377] on icon at bounding box center [76, 377] width 3 height 2
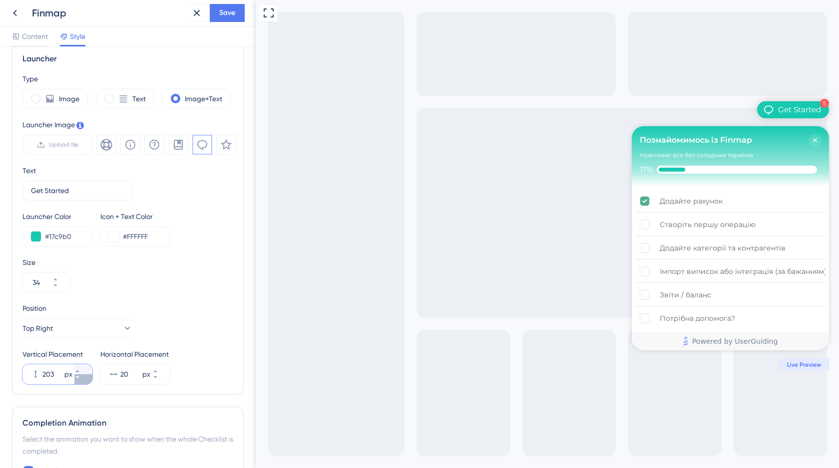
click at [79, 377] on icon at bounding box center [76, 377] width 3 height 2
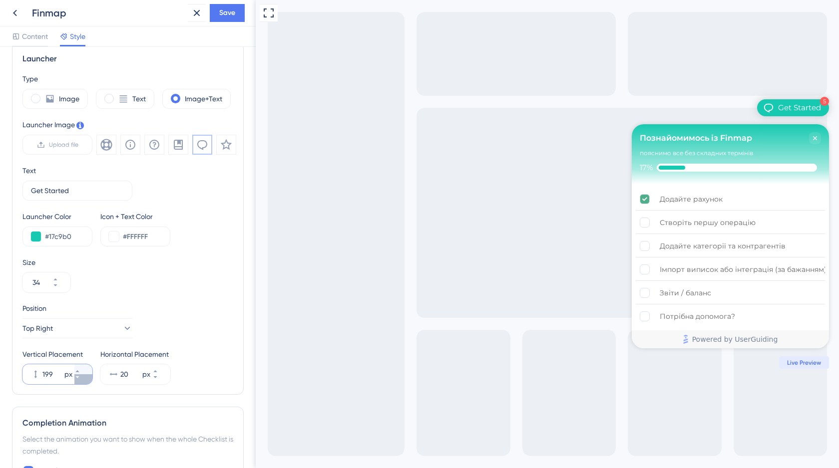
click at [79, 377] on icon at bounding box center [76, 377] width 3 height 2
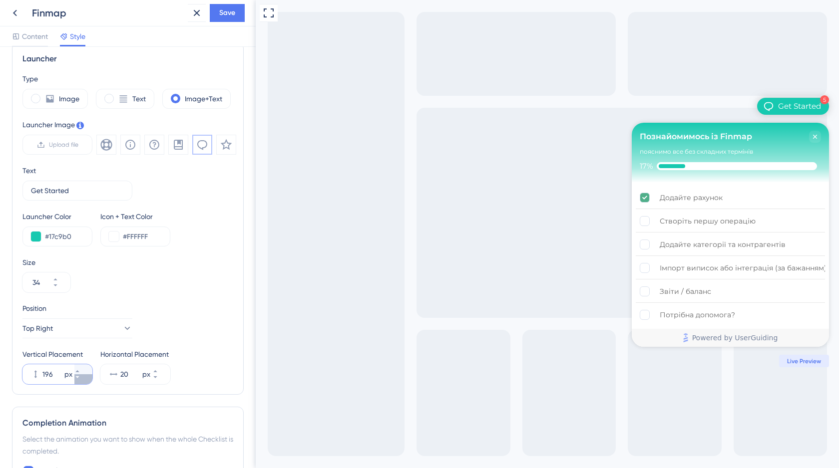
click at [79, 377] on icon at bounding box center [76, 377] width 3 height 2
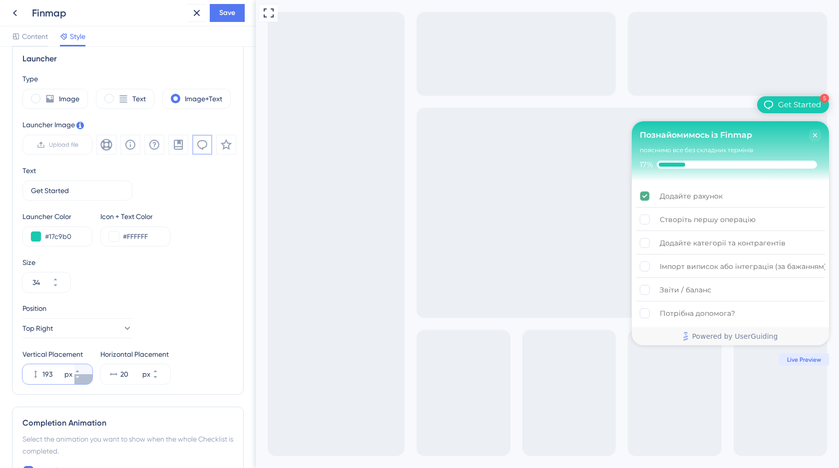
click at [79, 377] on icon at bounding box center [76, 377] width 3 height 2
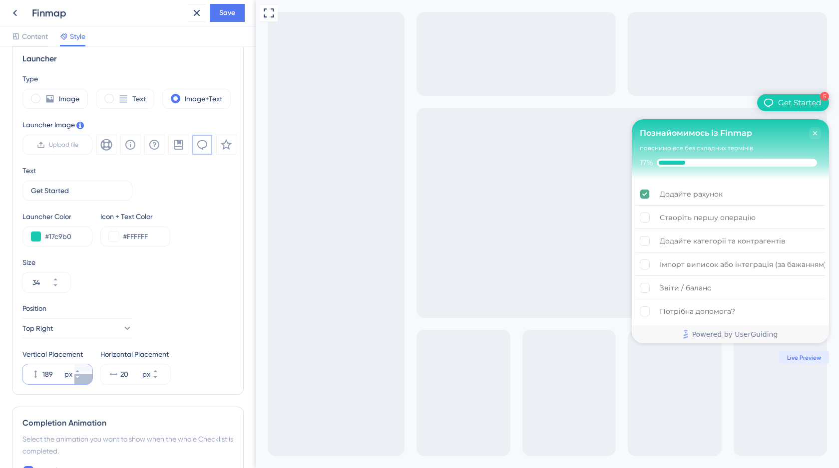
click at [79, 377] on icon at bounding box center [76, 377] width 3 height 2
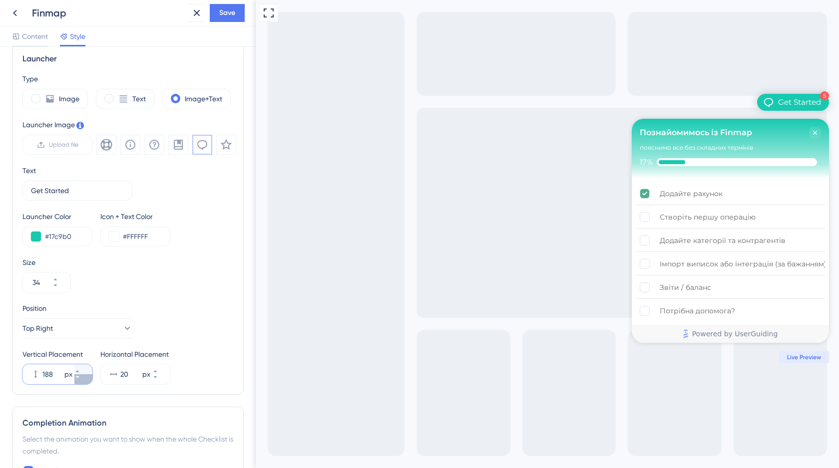
click at [79, 377] on icon at bounding box center [76, 377] width 3 height 2
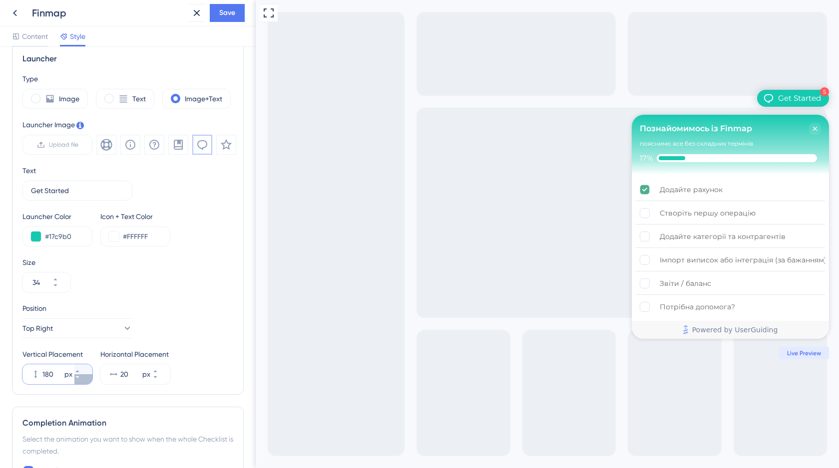
click at [80, 378] on icon at bounding box center [77, 377] width 6 height 6
type input "176"
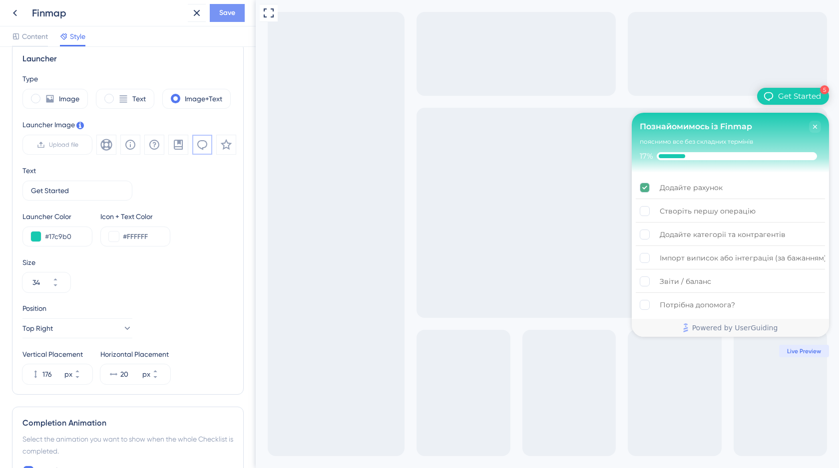
click at [227, 12] on span "Save" at bounding box center [227, 13] width 16 height 12
click at [14, 15] on icon at bounding box center [15, 13] width 12 height 12
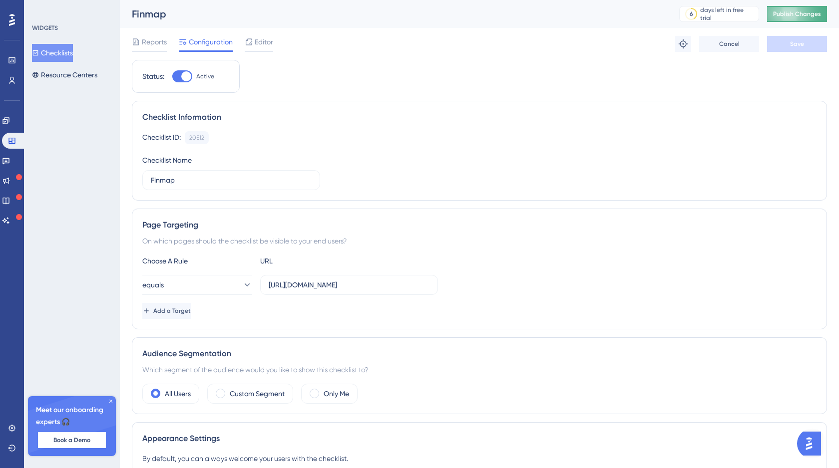
click at [807, 14] on span "Publish Changes" at bounding box center [797, 14] width 48 height 8
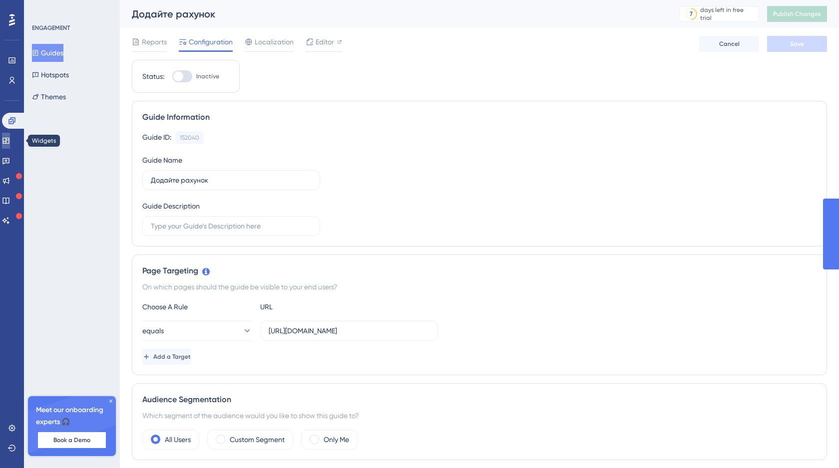
click at [10, 141] on icon at bounding box center [6, 141] width 8 height 8
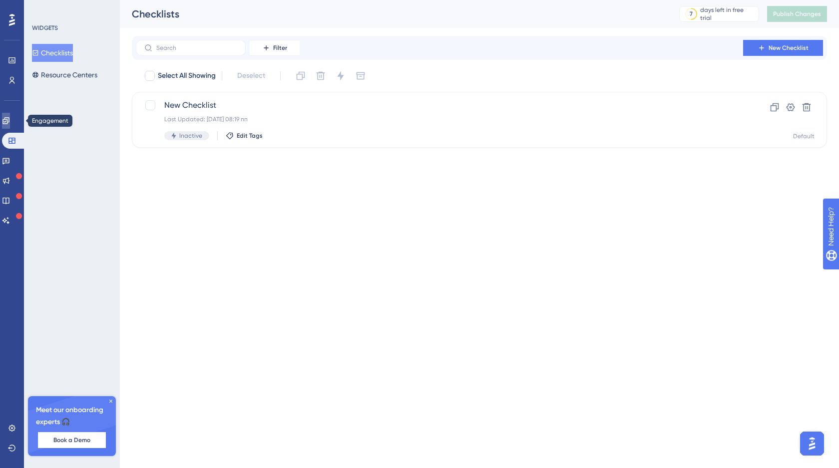
click at [9, 121] on icon at bounding box center [5, 120] width 6 height 6
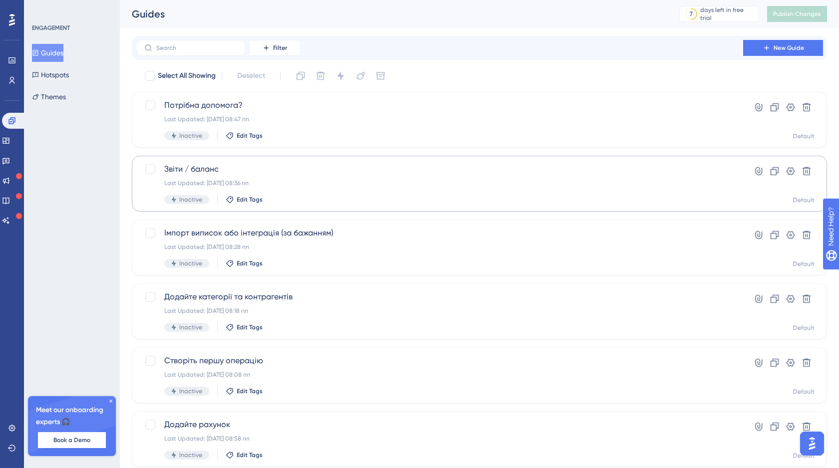
scroll to position [31, 0]
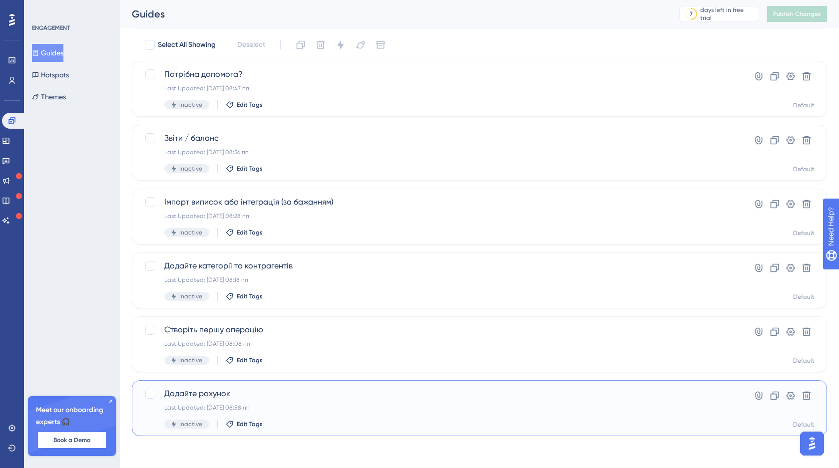
click at [389, 415] on div "Додайте рахунок Last Updated: 16 вер. 2025 р. 08:58 пп Inactive Edit Tags" at bounding box center [439, 408] width 550 height 41
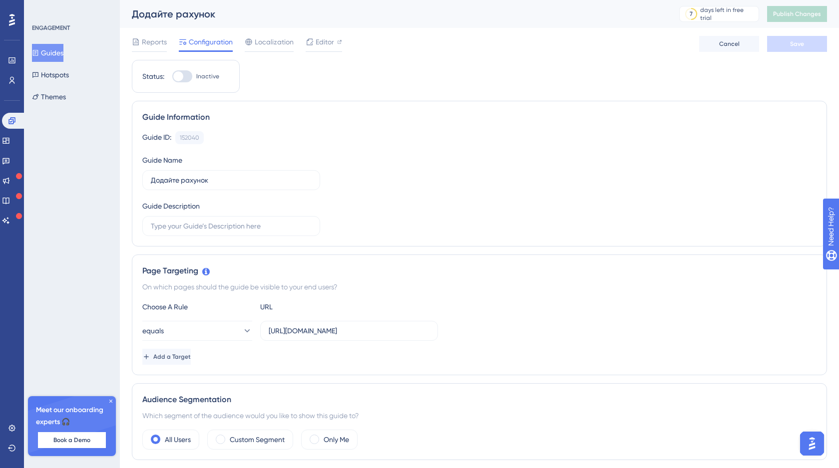
click at [186, 80] on div at bounding box center [182, 76] width 20 height 12
click at [172, 77] on input "Inactive" at bounding box center [172, 76] width 0 height 0
checkbox input "true"
click at [59, 51] on button "Guides" at bounding box center [47, 53] width 31 height 18
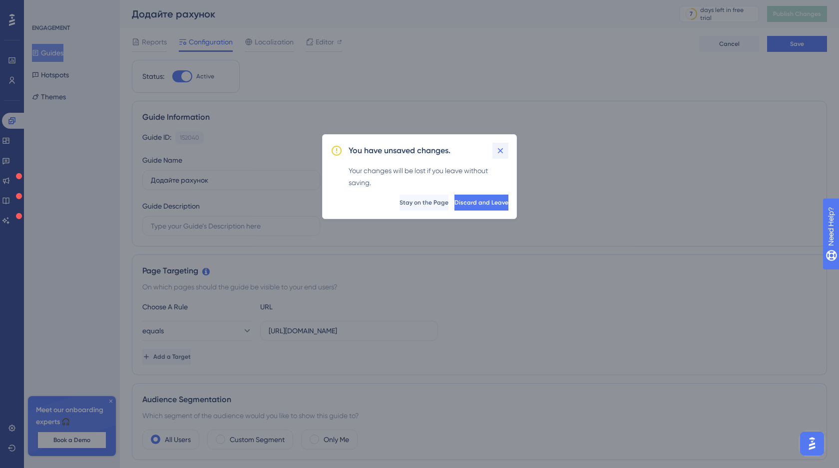
click at [502, 150] on icon at bounding box center [500, 151] width 10 height 10
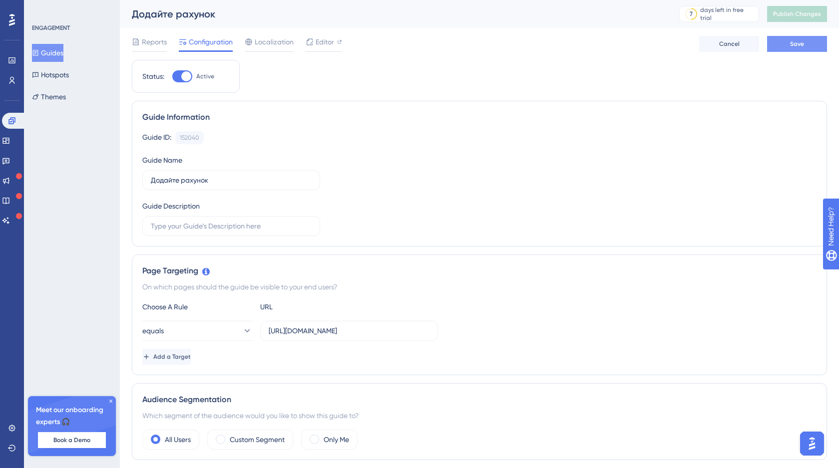
click at [799, 44] on span "Save" at bounding box center [797, 44] width 14 height 8
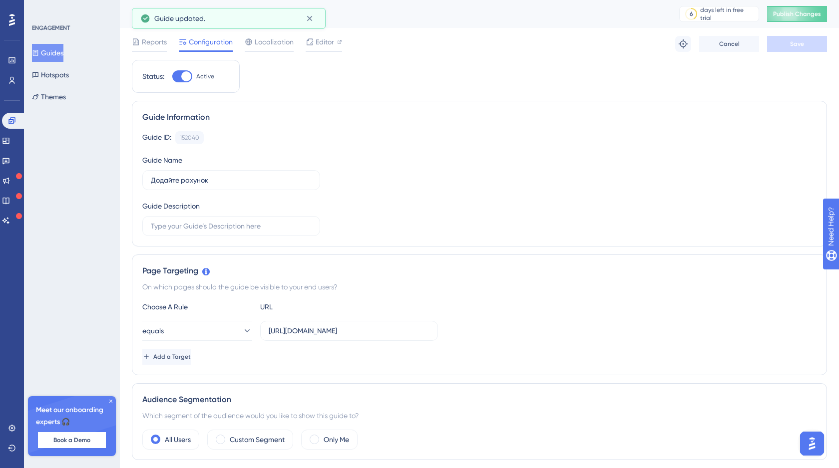
click at [59, 56] on button "Guides" at bounding box center [47, 53] width 31 height 18
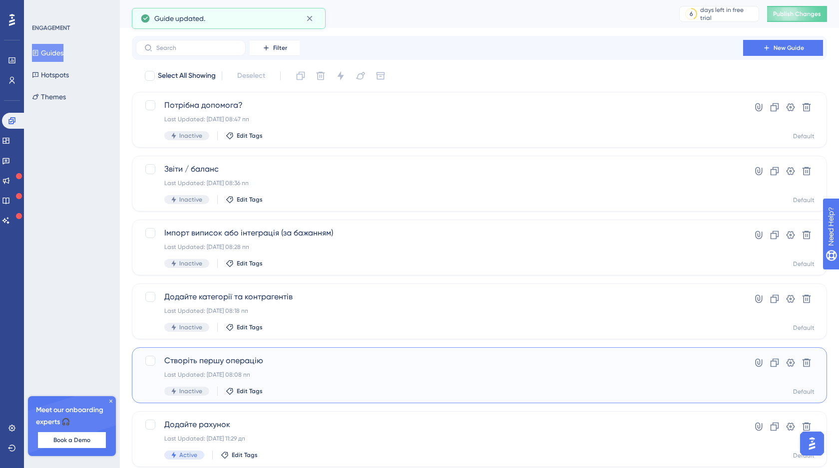
click at [296, 378] on div "Last Updated: 16 вер. 2025 р. 08:08 пп" at bounding box center [439, 375] width 550 height 8
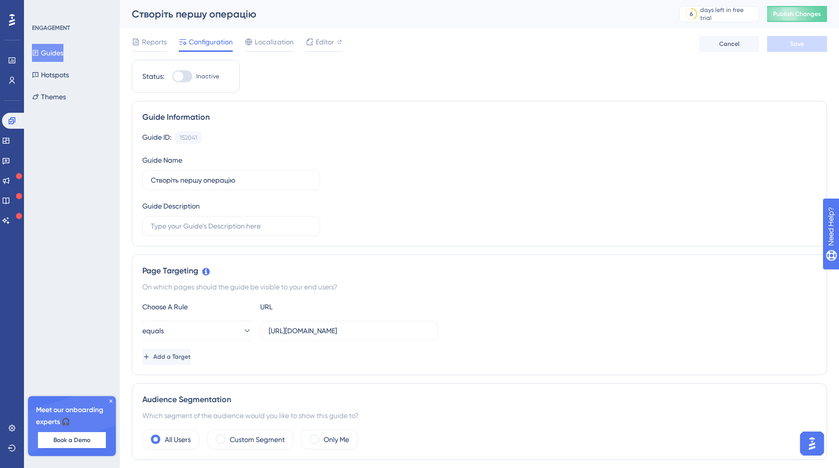
click at [186, 76] on div at bounding box center [182, 76] width 20 height 12
click at [172, 76] on input "Inactive" at bounding box center [172, 76] width 0 height 0
checkbox input "true"
click at [789, 44] on button "Save" at bounding box center [797, 44] width 60 height 16
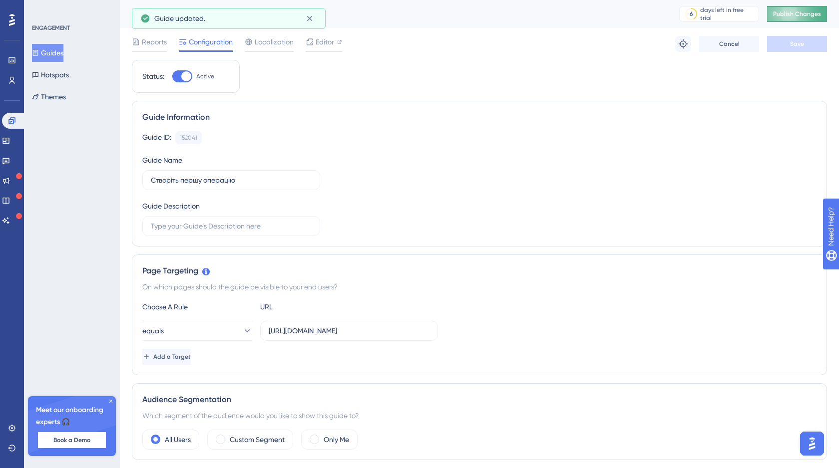
click at [792, 14] on span "Publish Changes" at bounding box center [797, 14] width 48 height 8
click at [52, 52] on button "Guides" at bounding box center [47, 53] width 31 height 18
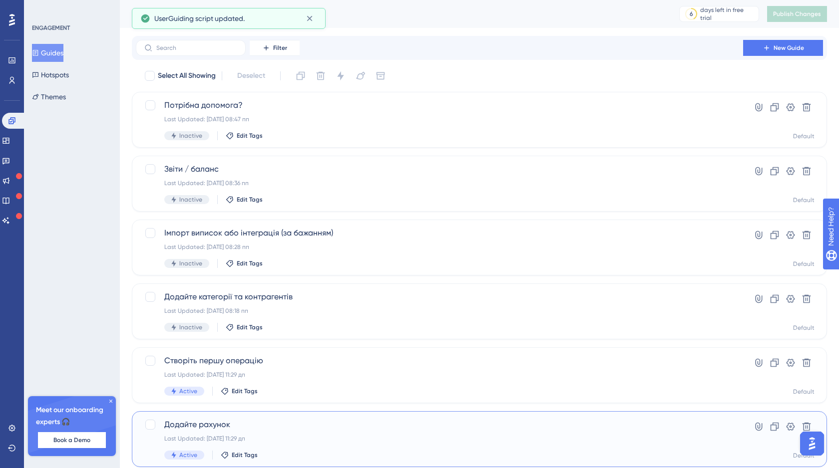
click at [278, 428] on span "Додайте рахунок" at bounding box center [439, 425] width 550 height 12
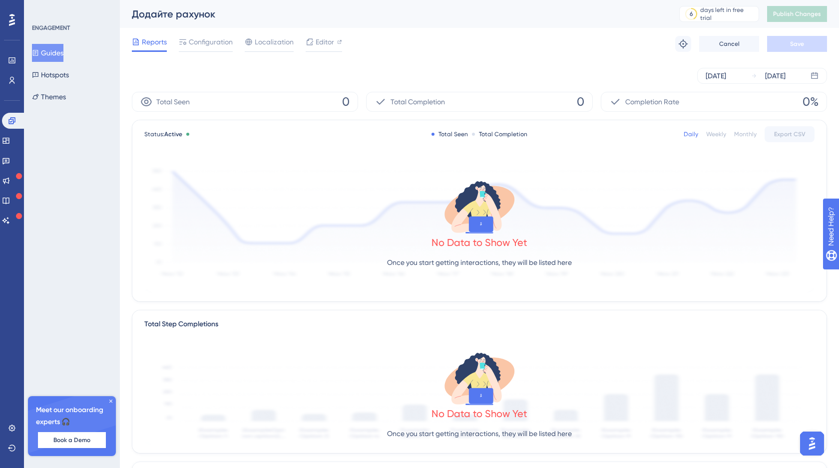
click at [63, 57] on button "Guides" at bounding box center [47, 53] width 31 height 18
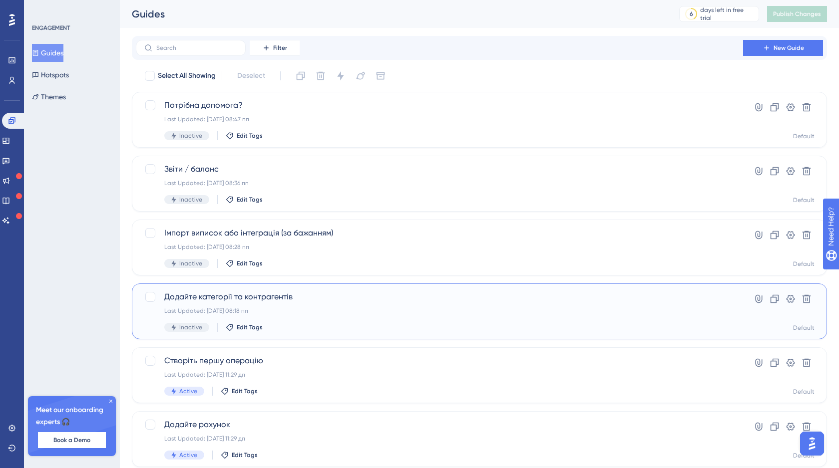
click at [306, 322] on div "Додайте категорії та контрагентів Last Updated: 16 вер. 2025 р. 08:18 пп Inacti…" at bounding box center [439, 311] width 550 height 41
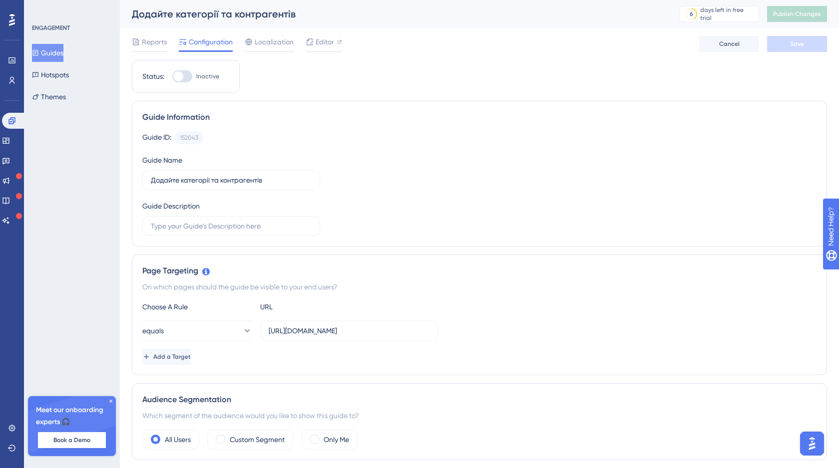
click at [186, 78] on div at bounding box center [182, 76] width 20 height 12
click at [172, 77] on input "Inactive" at bounding box center [172, 76] width 0 height 0
checkbox input "true"
click at [801, 45] on span "Save" at bounding box center [797, 44] width 14 height 8
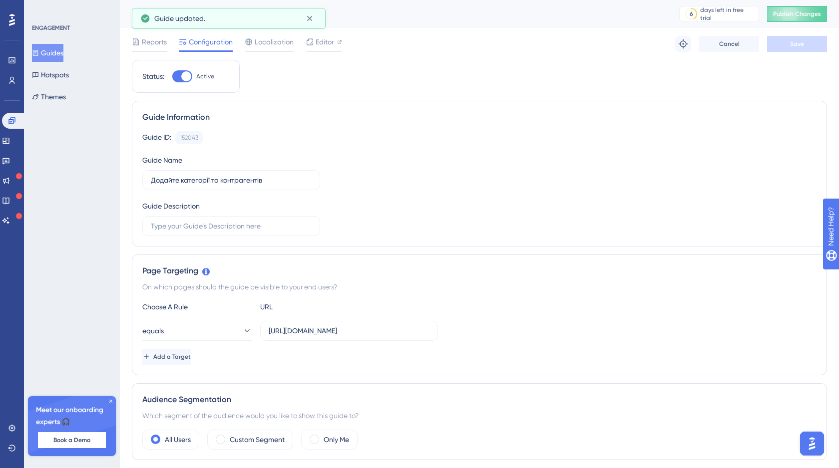
click at [61, 54] on button "Guides" at bounding box center [47, 53] width 31 height 18
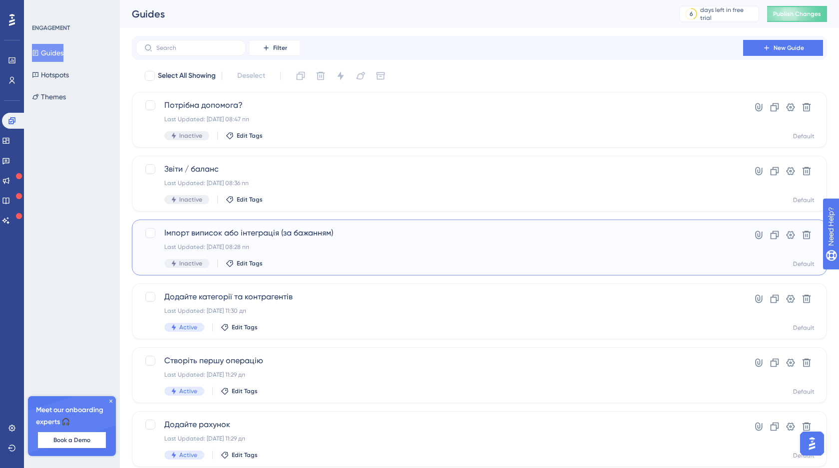
click at [336, 259] on div "Імпорт виписок або інтеграція (за бажанням) Last Updated: 16 вер. 2025 р. 08:28…" at bounding box center [439, 247] width 550 height 41
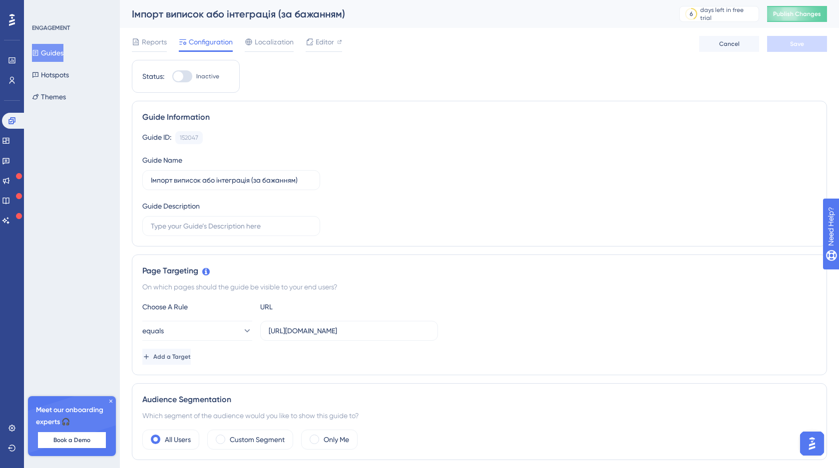
click at [183, 77] on div at bounding box center [178, 76] width 10 height 10
click at [172, 77] on input "Inactive" at bounding box center [172, 76] width 0 height 0
checkbox input "true"
click at [790, 42] on span "Save" at bounding box center [797, 44] width 14 height 8
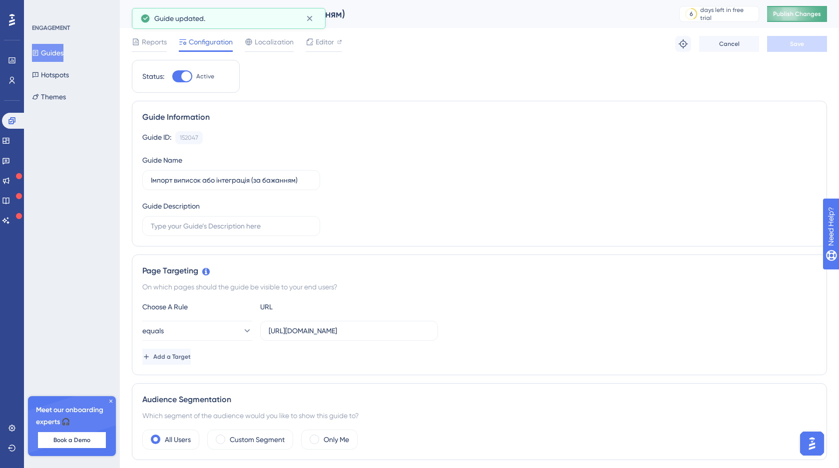
click at [794, 12] on span "Publish Changes" at bounding box center [797, 14] width 48 height 8
click at [59, 51] on button "Guides" at bounding box center [47, 53] width 31 height 18
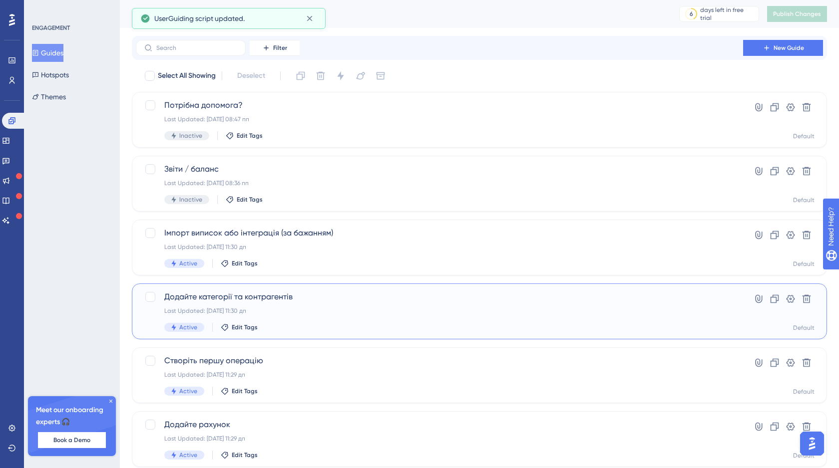
click at [298, 314] on div "Last Updated: 17 вер. 2025 р. 11:30 дп" at bounding box center [439, 311] width 550 height 8
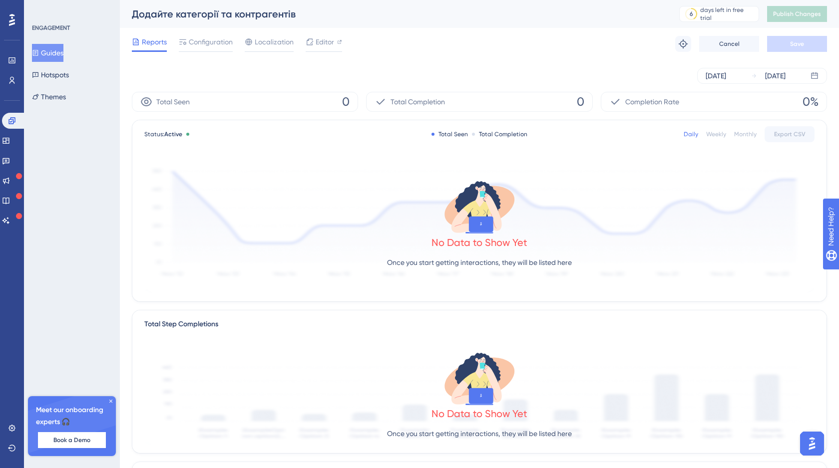
click at [52, 52] on button "Guides" at bounding box center [47, 53] width 31 height 18
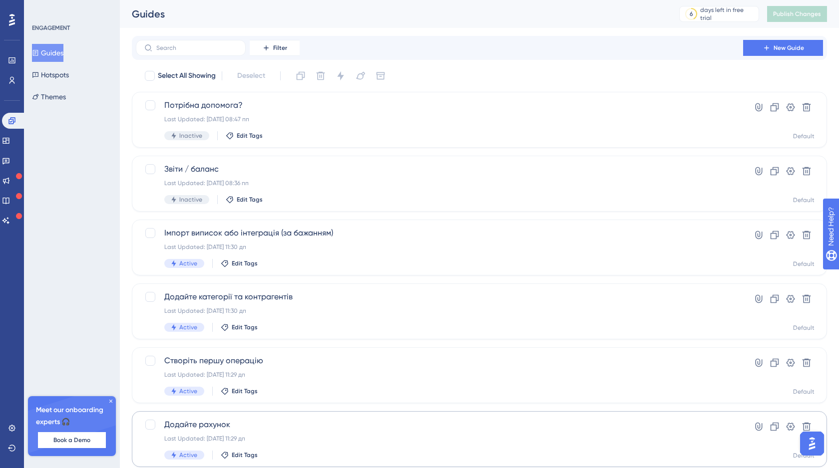
scroll to position [31, 0]
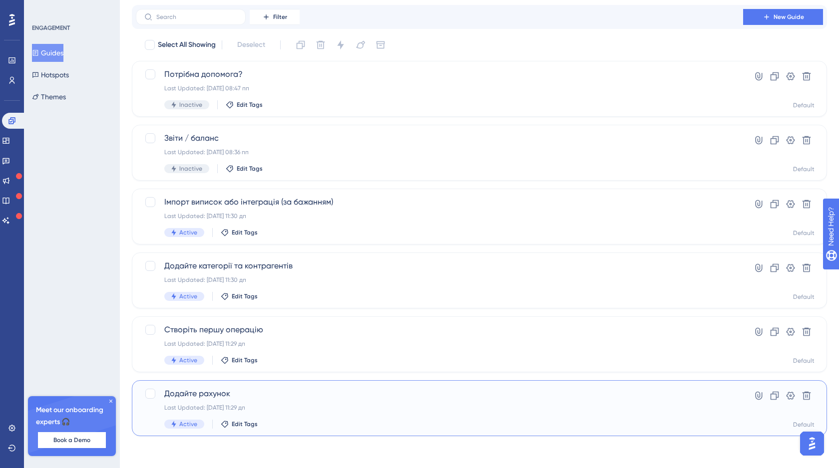
click at [334, 401] on div "Додайте рахунок Last Updated: 17 вер. 2025 р. 11:29 дп Active Edit Tags" at bounding box center [439, 408] width 550 height 41
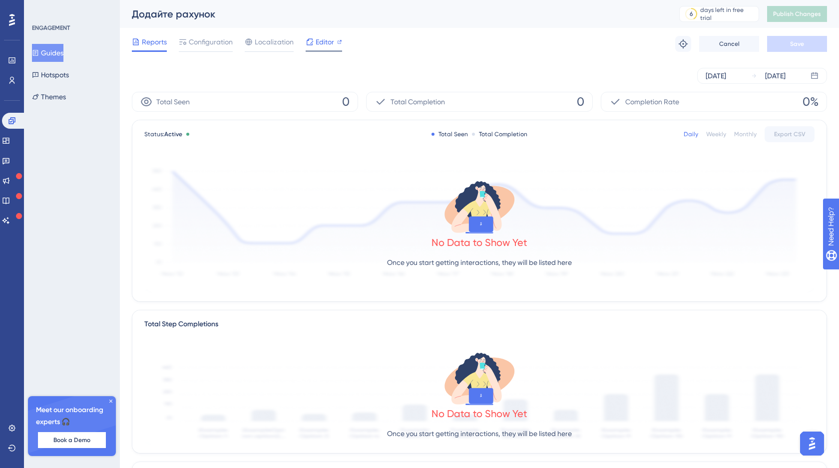
click at [321, 44] on span "Editor" at bounding box center [325, 42] width 18 height 12
click at [208, 45] on span "Configuration" at bounding box center [211, 42] width 44 height 12
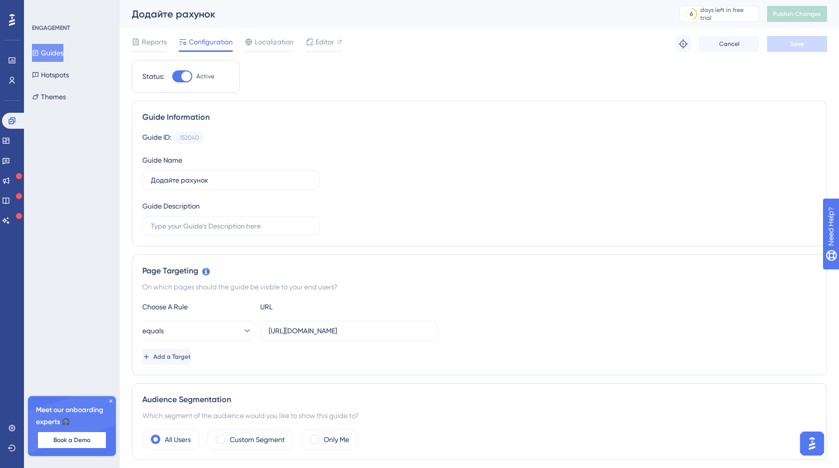
click at [54, 53] on button "Guides" at bounding box center [47, 53] width 31 height 18
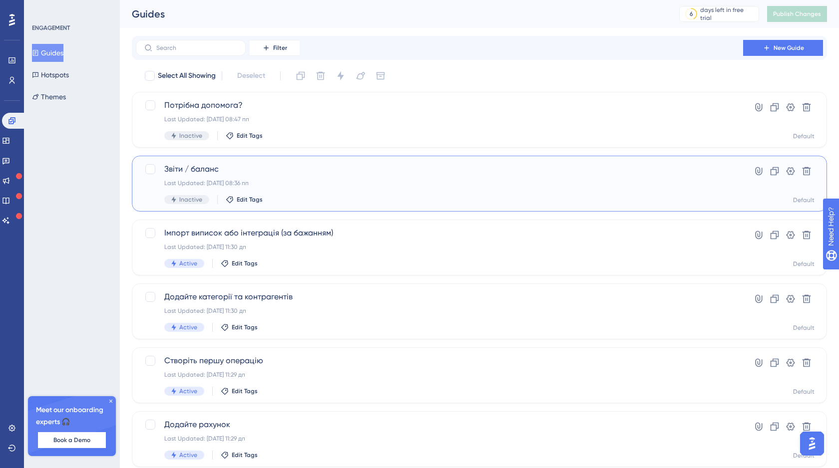
click at [313, 186] on div "Last Updated: 16 вер. 2025 р. 08:36 пп" at bounding box center [439, 183] width 550 height 8
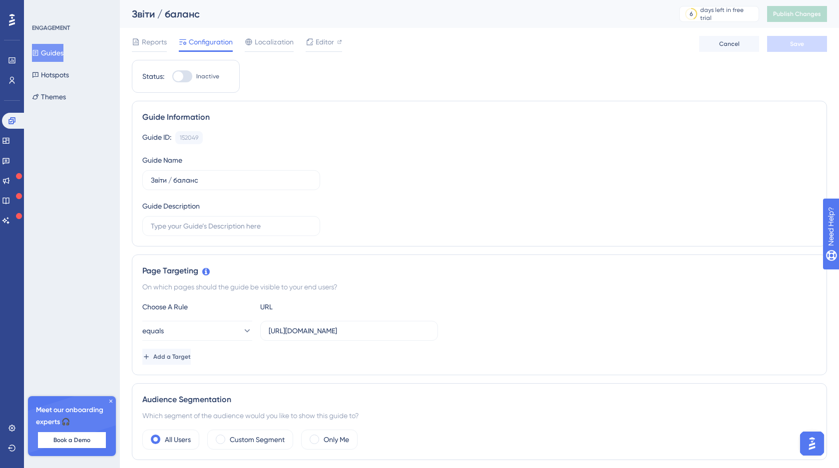
click at [187, 78] on div at bounding box center [182, 76] width 20 height 12
click at [172, 77] on input "Inactive" at bounding box center [172, 76] width 0 height 0
checkbox input "true"
click at [785, 45] on button "Save" at bounding box center [797, 44] width 60 height 16
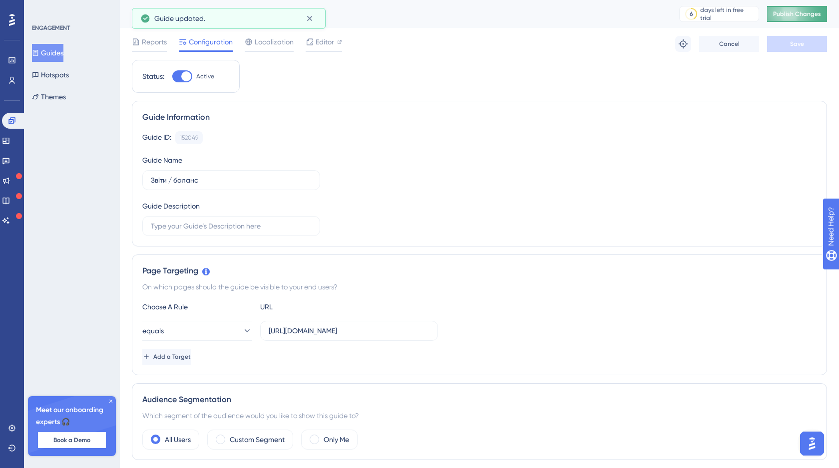
click at [801, 13] on span "Publish Changes" at bounding box center [797, 14] width 48 height 8
click at [56, 49] on button "Guides" at bounding box center [47, 53] width 31 height 18
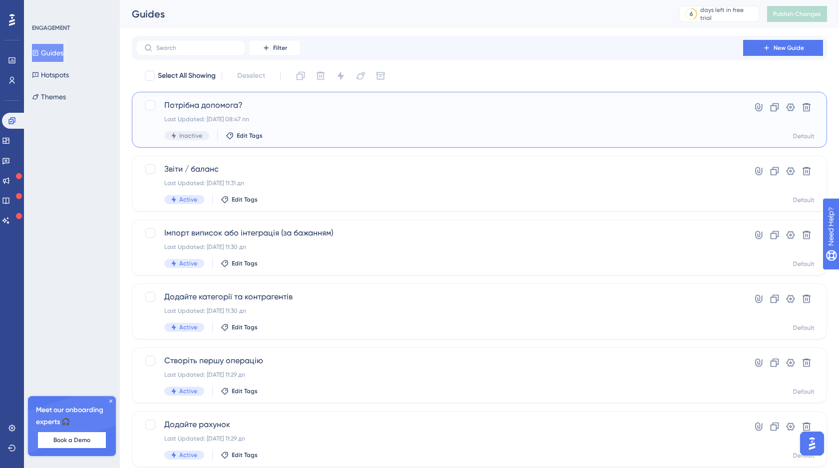
click at [290, 116] on div "Last Updated: 16 вер. 2025 р. 08:47 пп" at bounding box center [439, 119] width 550 height 8
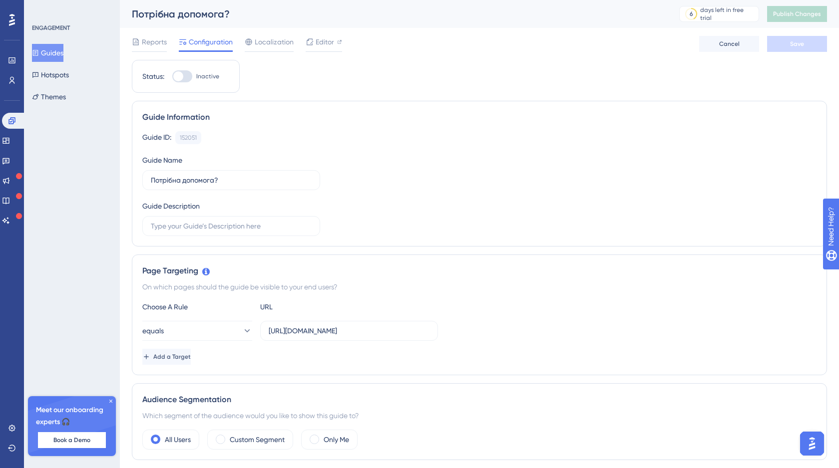
click at [186, 76] on div at bounding box center [182, 76] width 20 height 12
click at [172, 76] on input "Inactive" at bounding box center [172, 76] width 0 height 0
checkbox input "true"
click at [799, 49] on button "Save" at bounding box center [797, 44] width 60 height 16
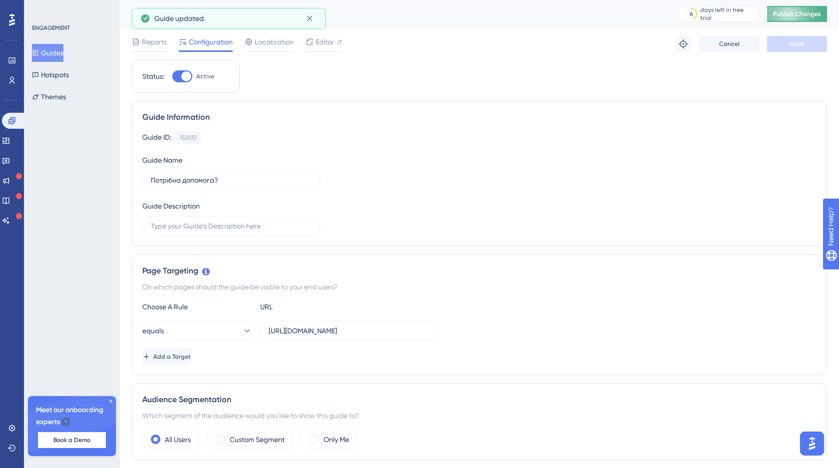
click at [793, 10] on span "Publish Changes" at bounding box center [797, 14] width 48 height 8
click at [57, 54] on button "Guides" at bounding box center [47, 53] width 31 height 18
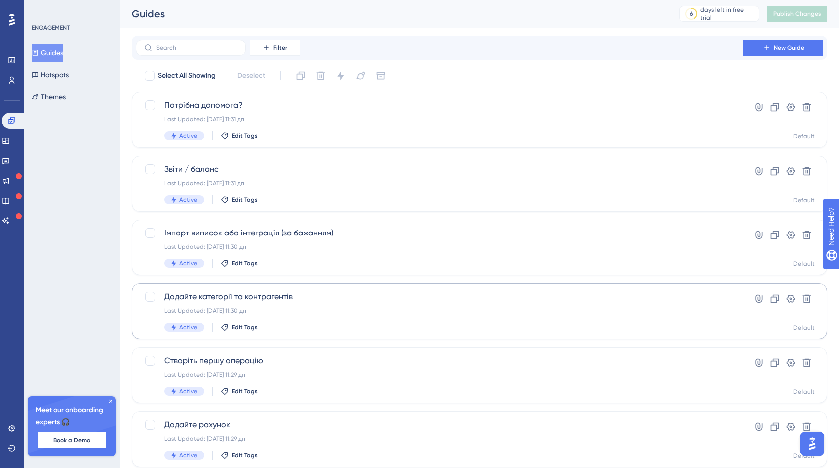
scroll to position [31, 0]
